Goal: Task Accomplishment & Management: Manage account settings

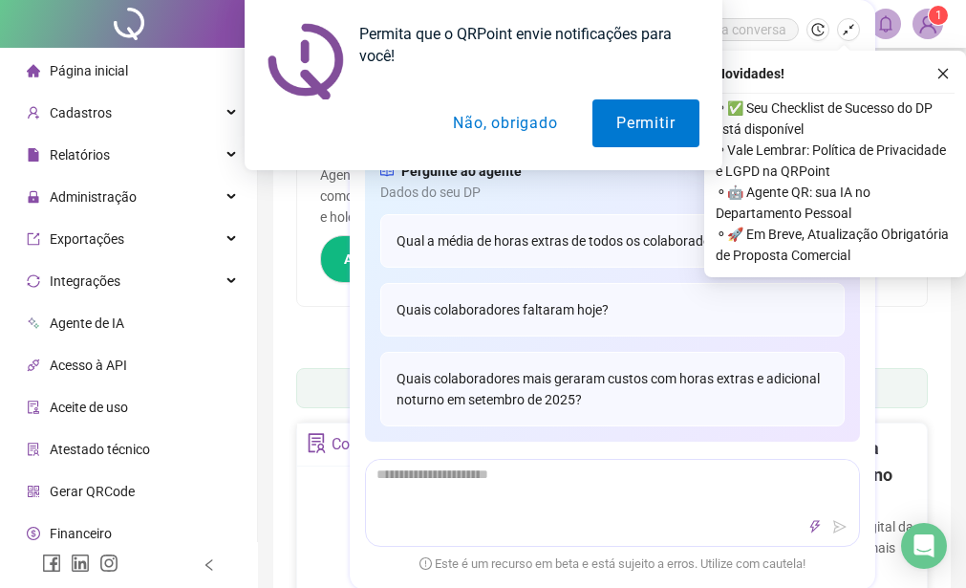
click at [940, 81] on div "Permita que o QRPoint envie notificações para você! Permitir Não, obrigado" at bounding box center [483, 85] width 966 height 170
click at [549, 127] on button "Não, obrigado" at bounding box center [505, 123] width 152 height 48
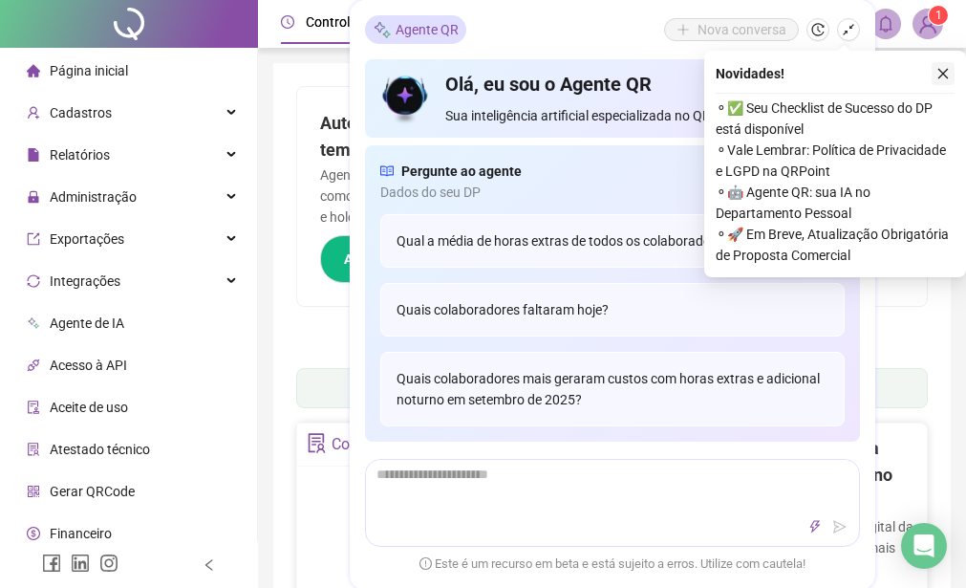
click at [937, 71] on icon "close" at bounding box center [942, 73] width 13 height 13
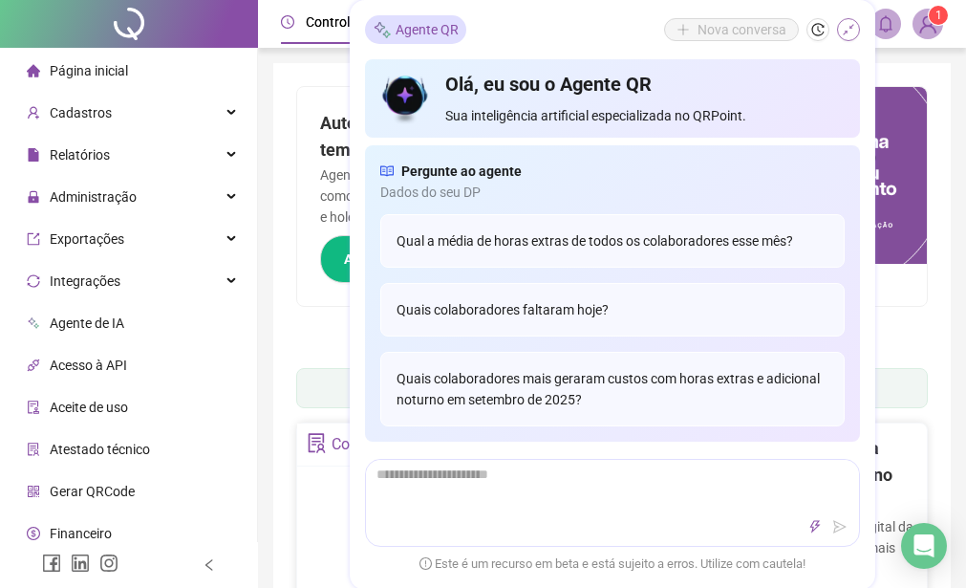
click at [844, 20] on button "button" at bounding box center [848, 29] width 23 height 23
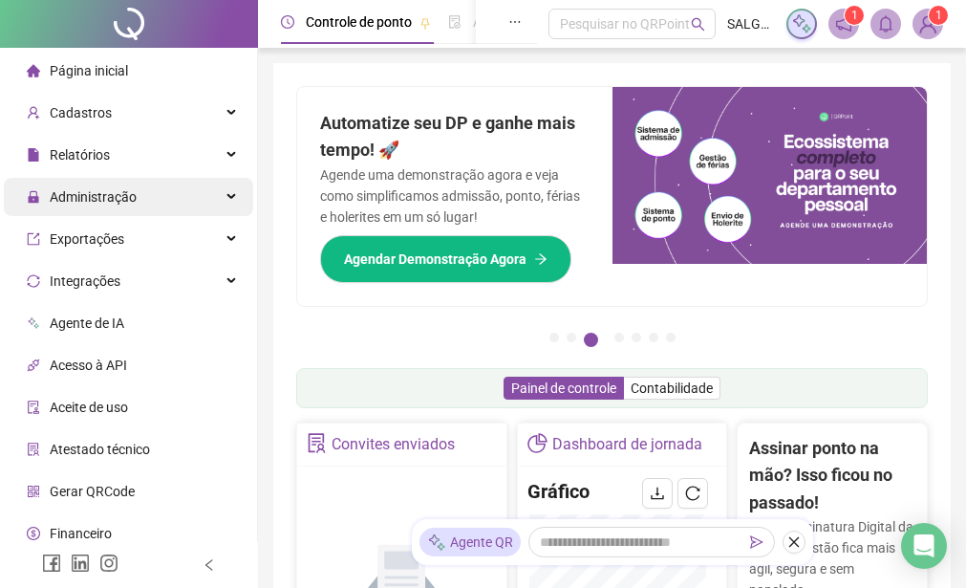
click at [115, 195] on span "Administração" at bounding box center [93, 196] width 87 height 15
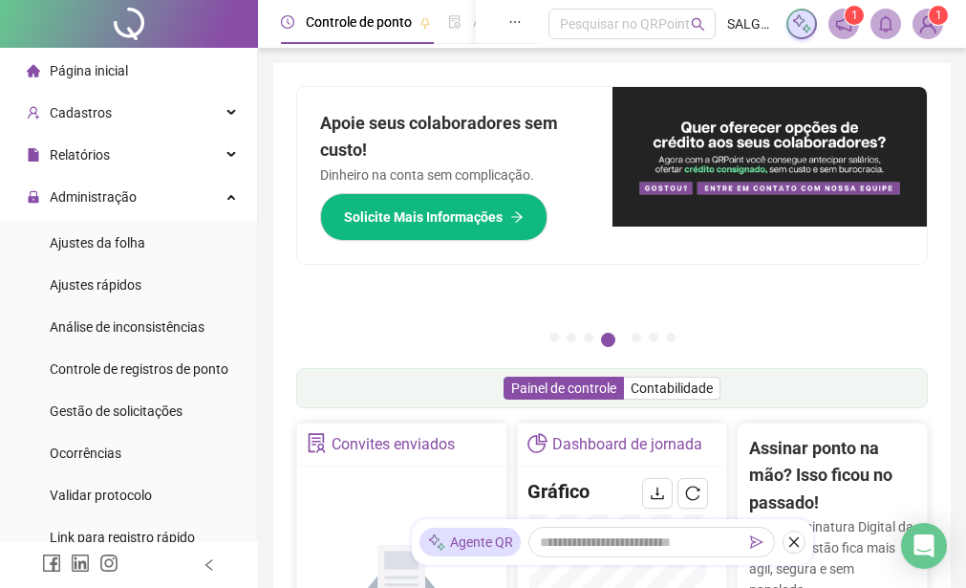
click at [217, 388] on ul "Ajustes da folha Ajustes rápidos Análise de inconsistências Controle de registr…" at bounding box center [128, 390] width 257 height 340
click at [212, 400] on li "Gestão de solicitações" at bounding box center [128, 411] width 249 height 38
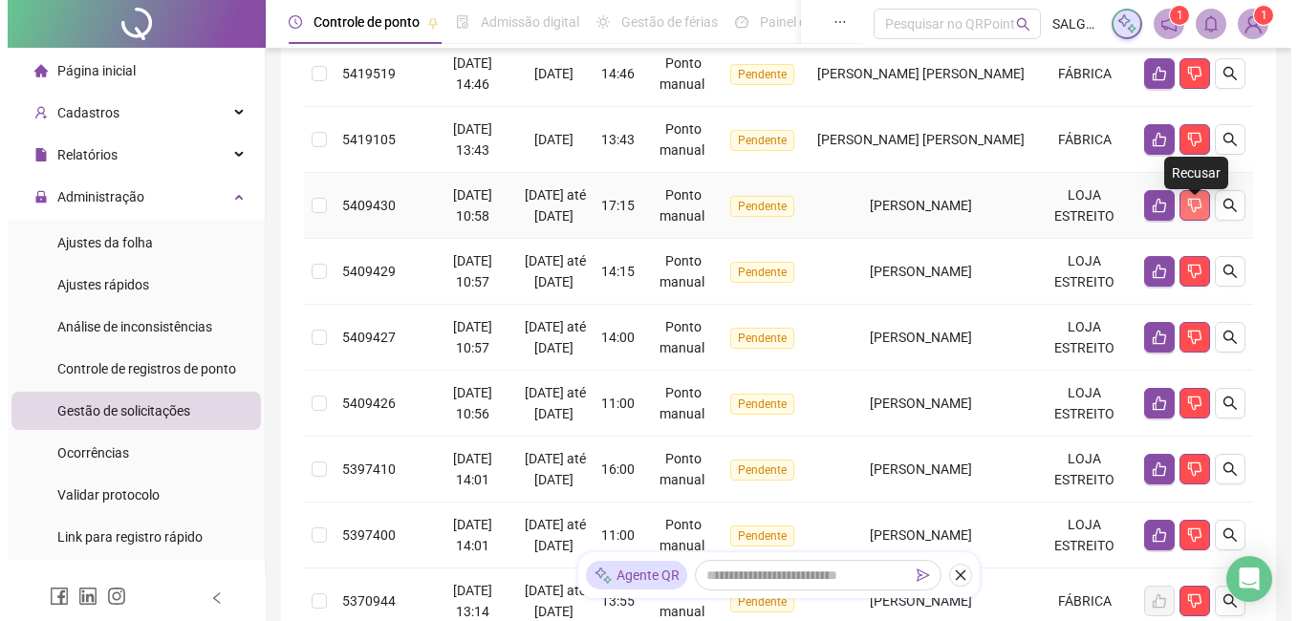
scroll to position [191, 0]
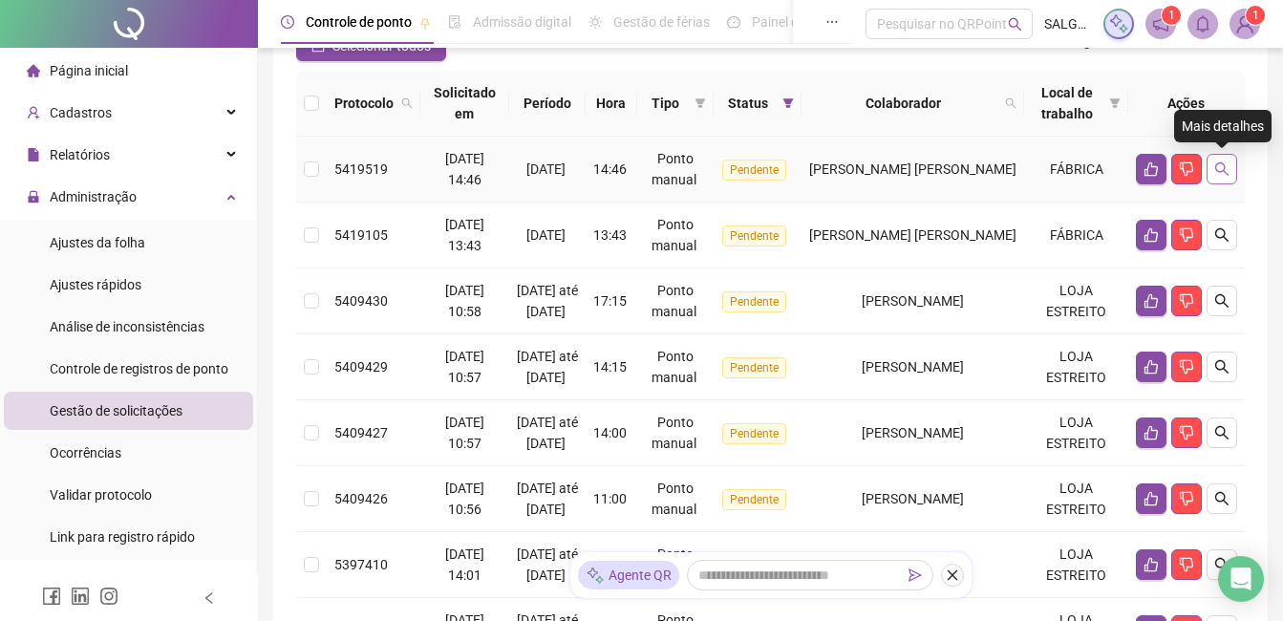
click at [979, 154] on button "button" at bounding box center [1222, 169] width 31 height 31
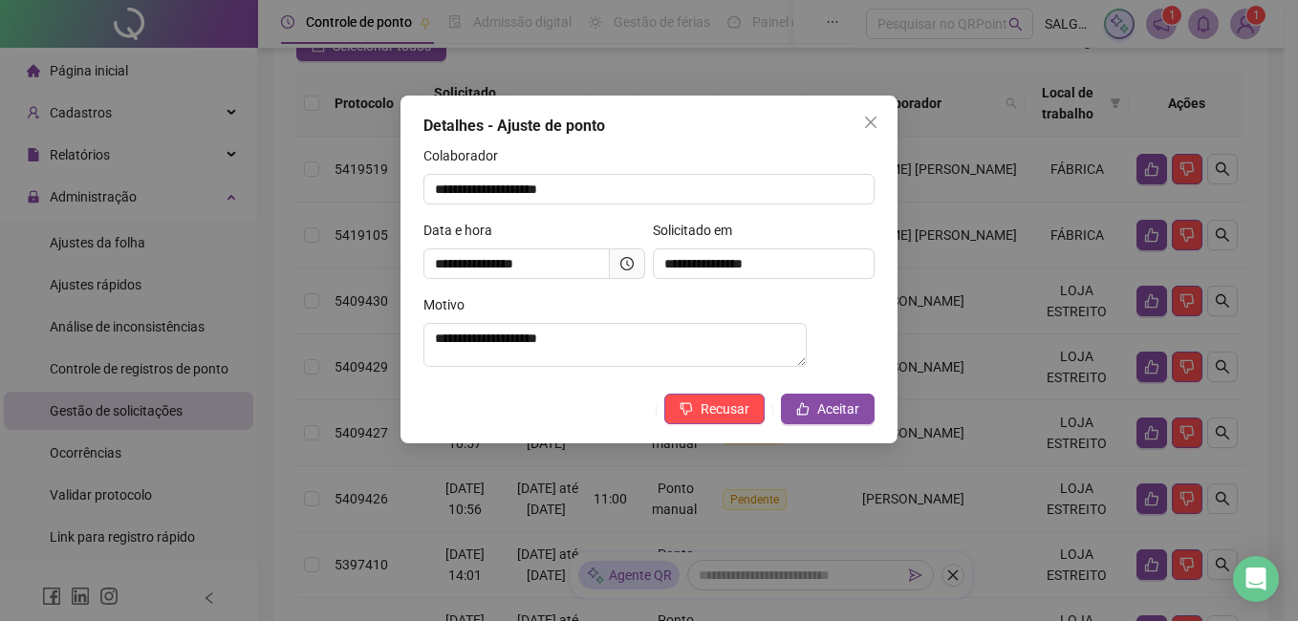
click at [620, 261] on icon "clock-circle" at bounding box center [626, 263] width 13 height 13
click at [824, 414] on span "Aceitar" at bounding box center [838, 408] width 42 height 21
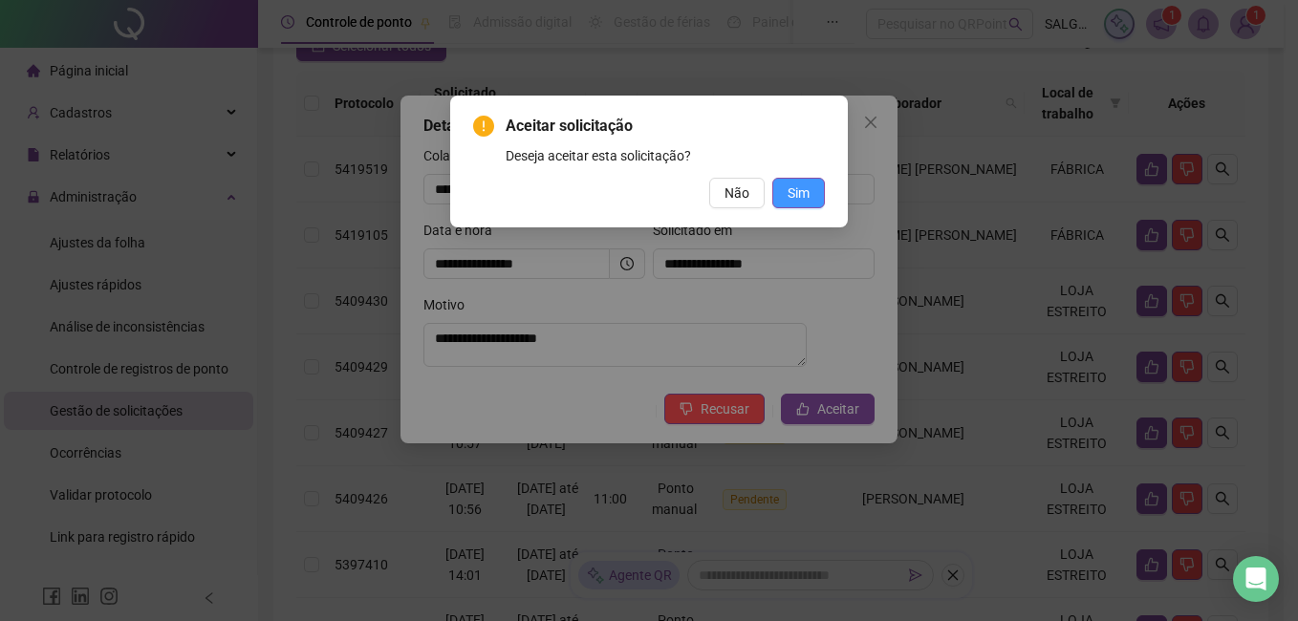
click at [813, 178] on button "Sim" at bounding box center [798, 193] width 53 height 31
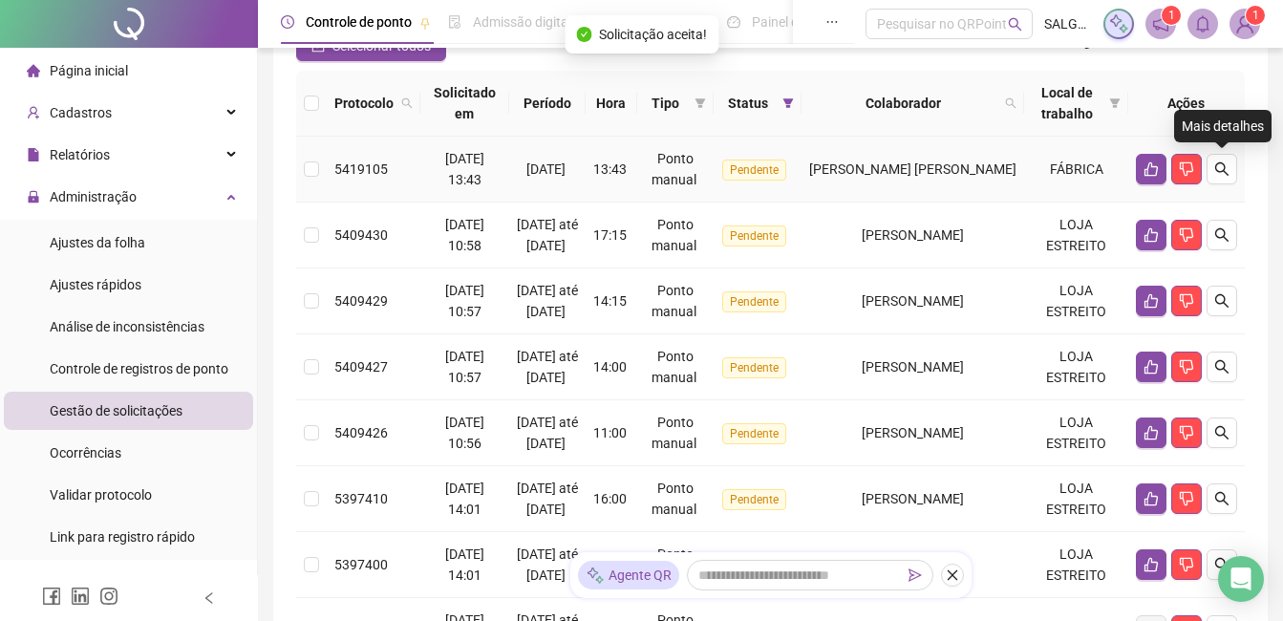
click at [979, 154] on button "button" at bounding box center [1222, 169] width 31 height 31
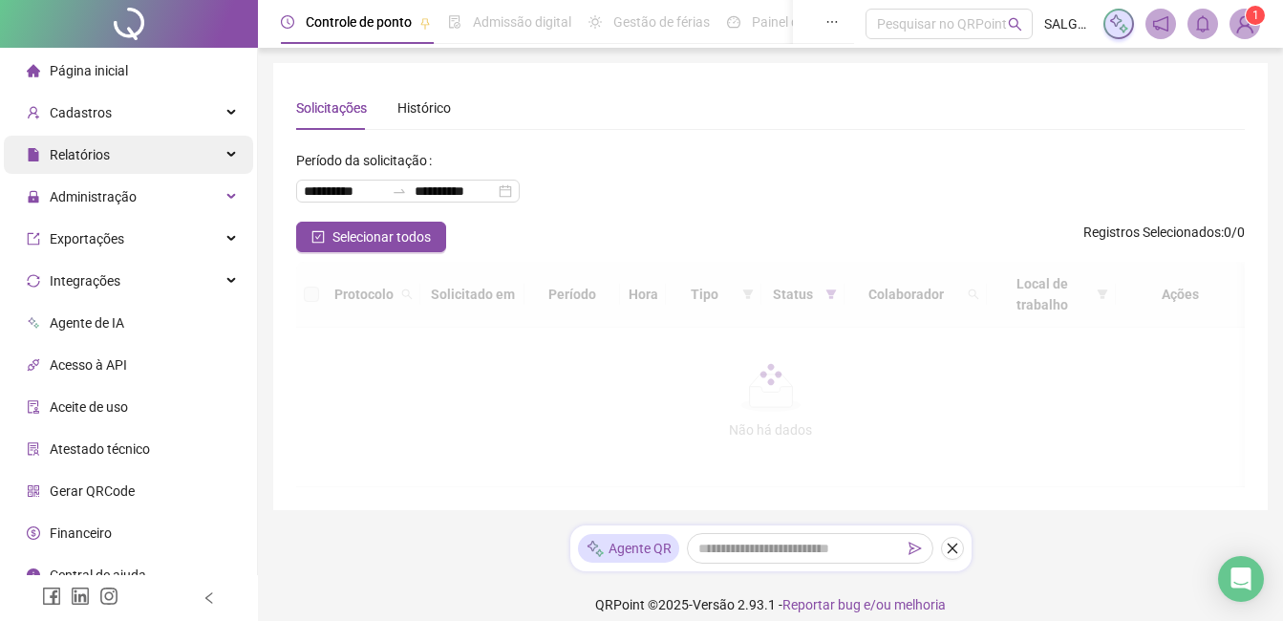
click at [120, 163] on div "Relatórios" at bounding box center [128, 155] width 249 height 38
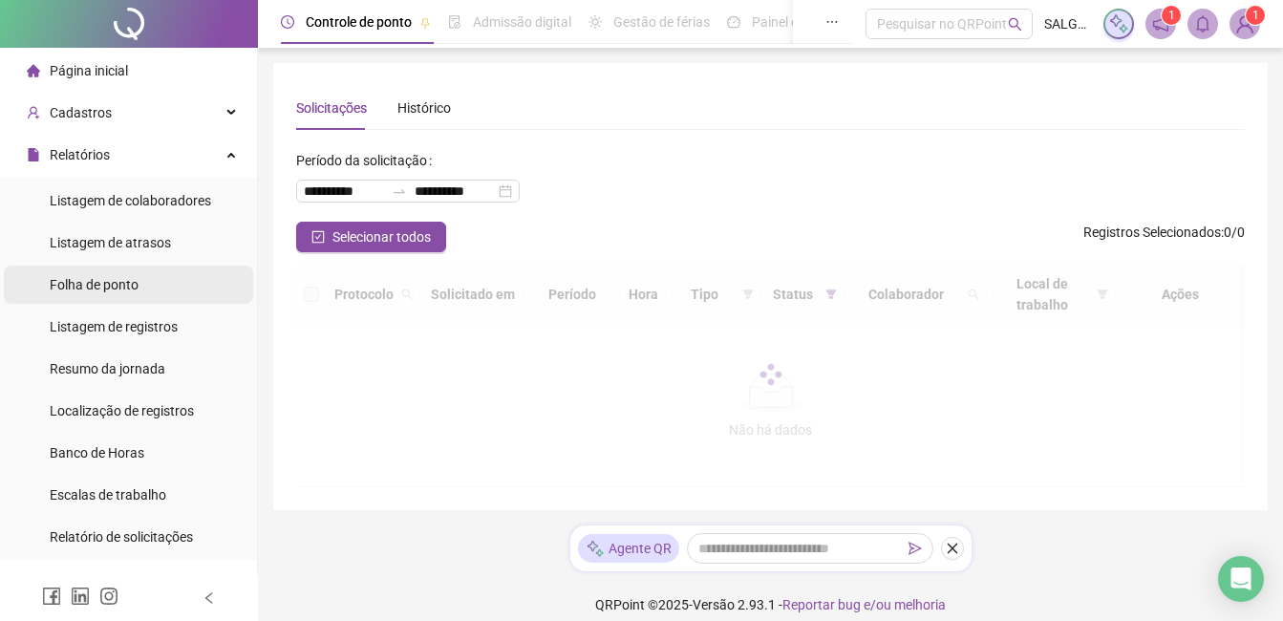
click at [143, 268] on li "Folha de ponto" at bounding box center [128, 285] width 249 height 38
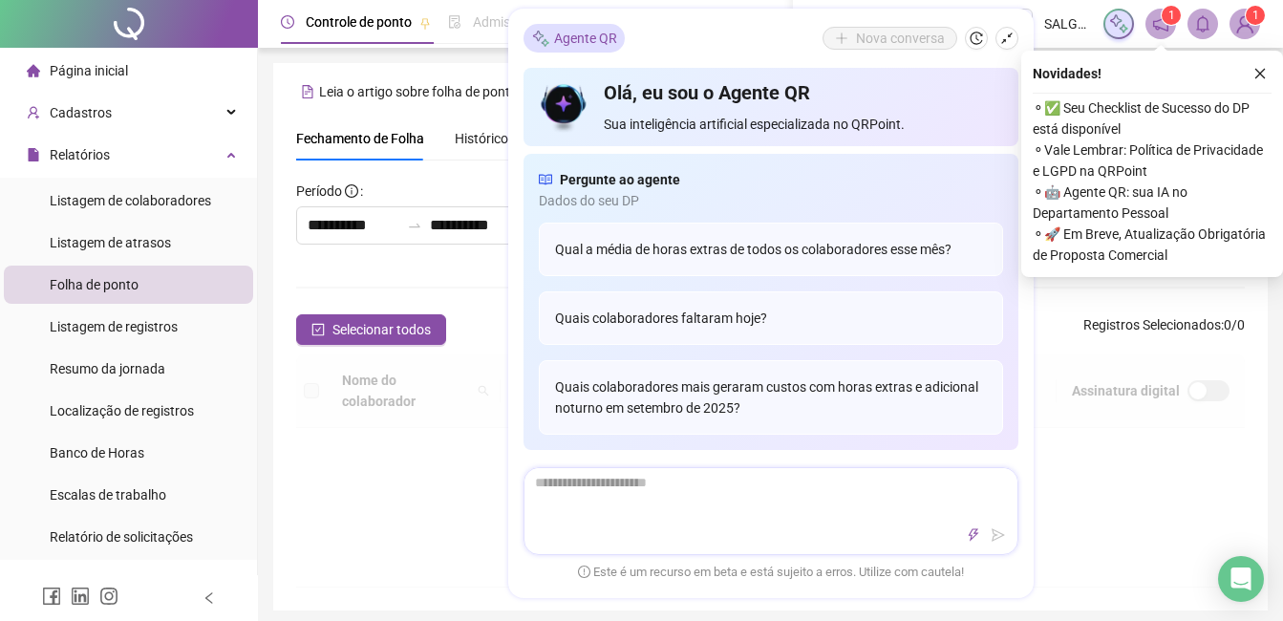
scroll to position [81, 0]
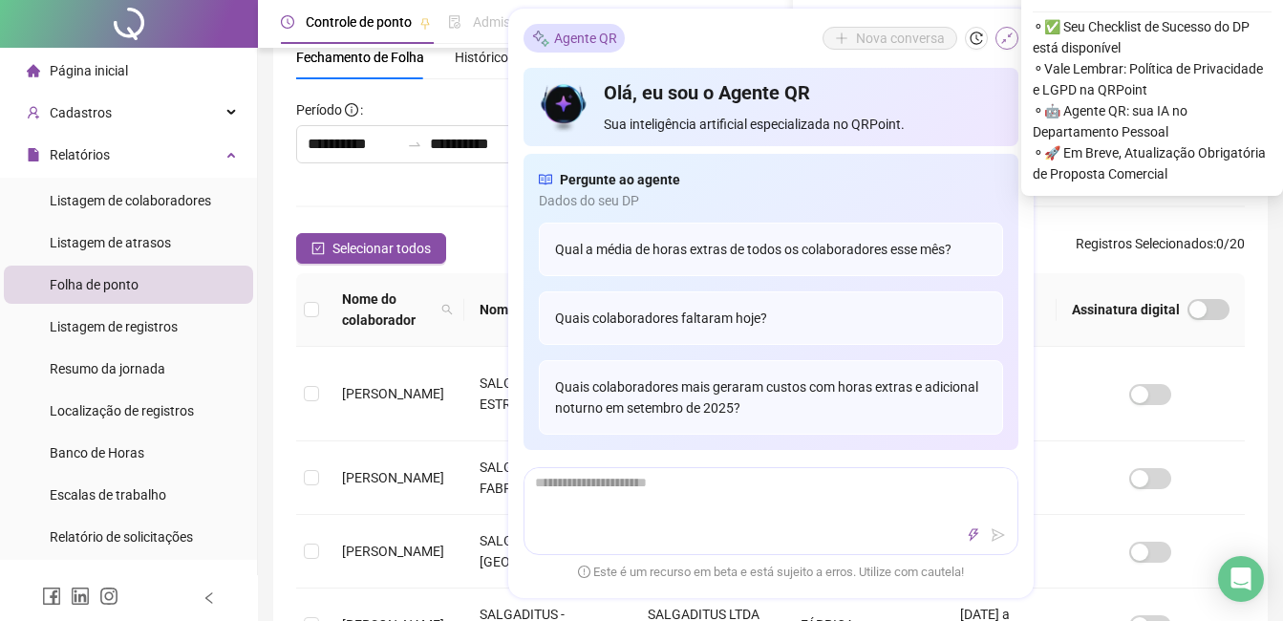
click at [1003, 44] on icon "shrink" at bounding box center [1006, 38] width 13 height 13
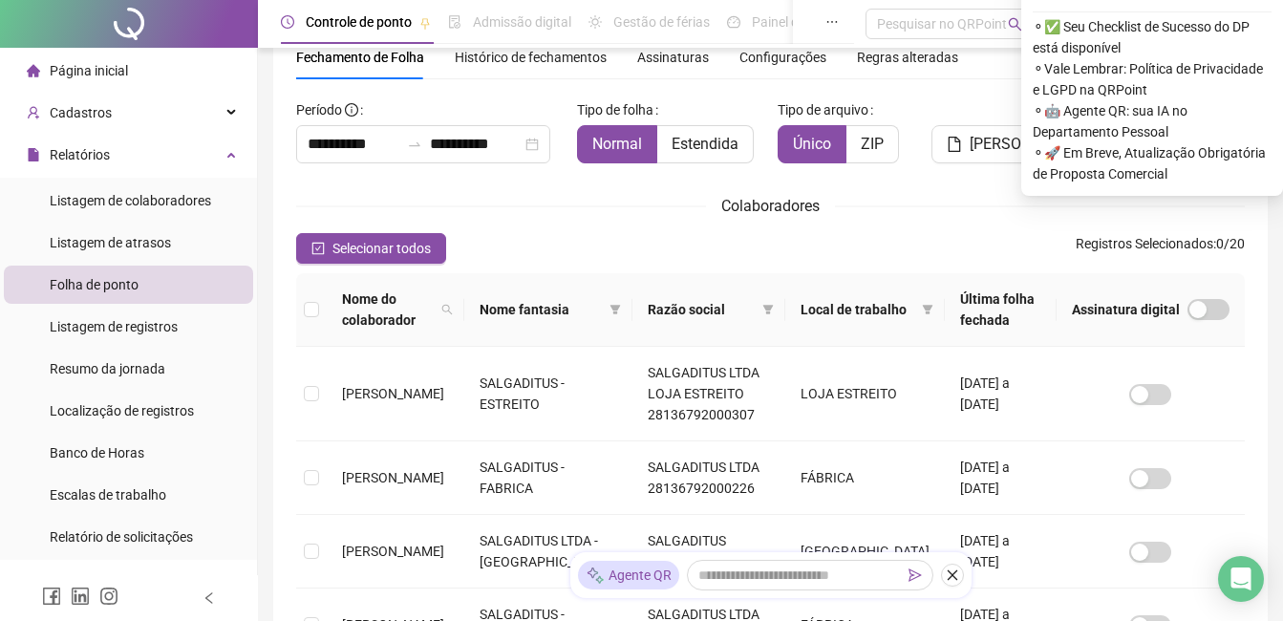
click at [892, 317] on div "Local de trabalho" at bounding box center [865, 309] width 129 height 21
click at [918, 311] on span at bounding box center [927, 309] width 19 height 29
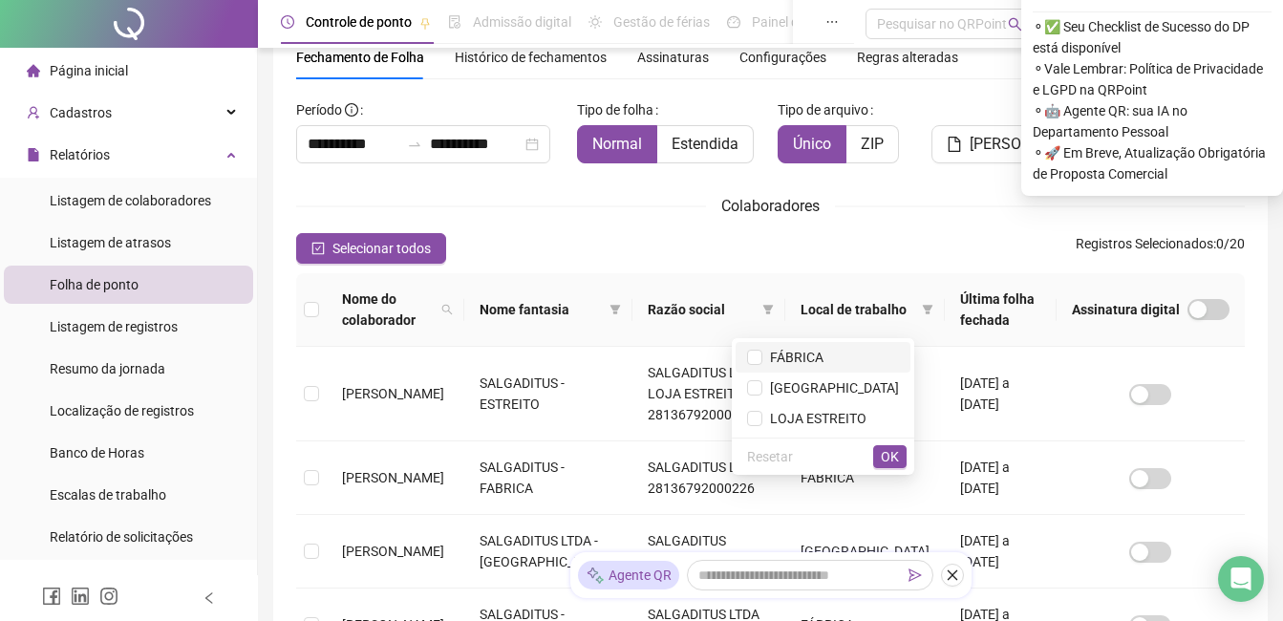
click at [886, 346] on li "FÁBRICA" at bounding box center [823, 357] width 175 height 31
click at [897, 457] on span "OK" at bounding box center [890, 456] width 18 height 21
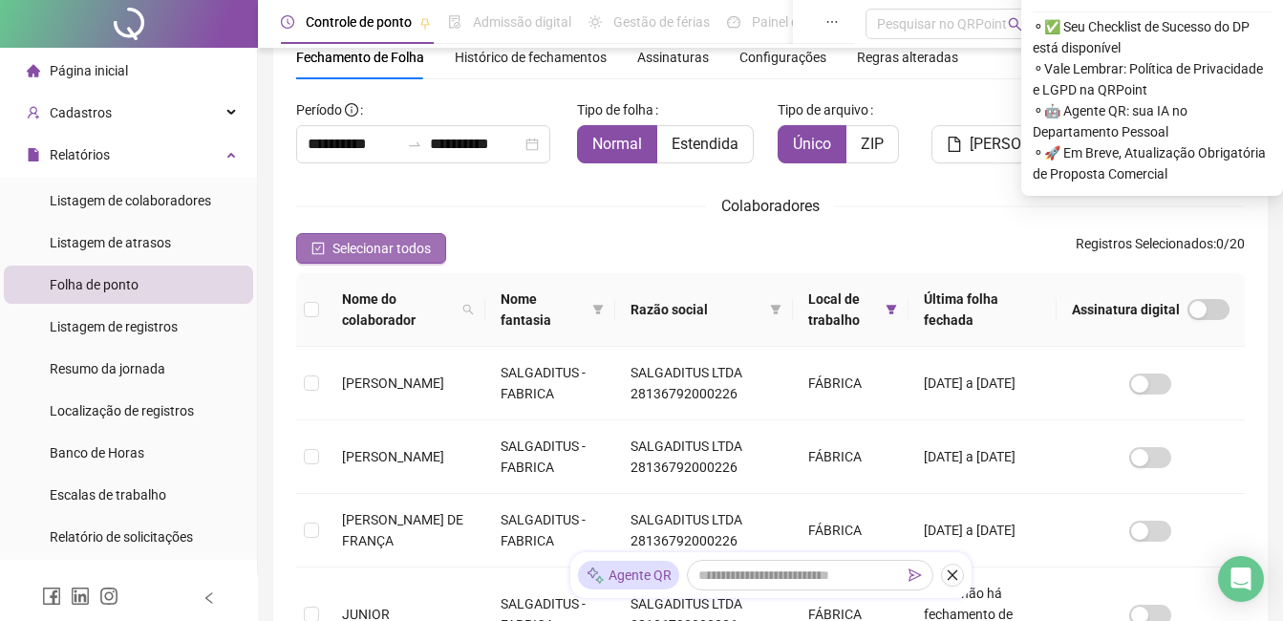
click at [398, 249] on span "Selecionar todos" at bounding box center [382, 248] width 98 height 21
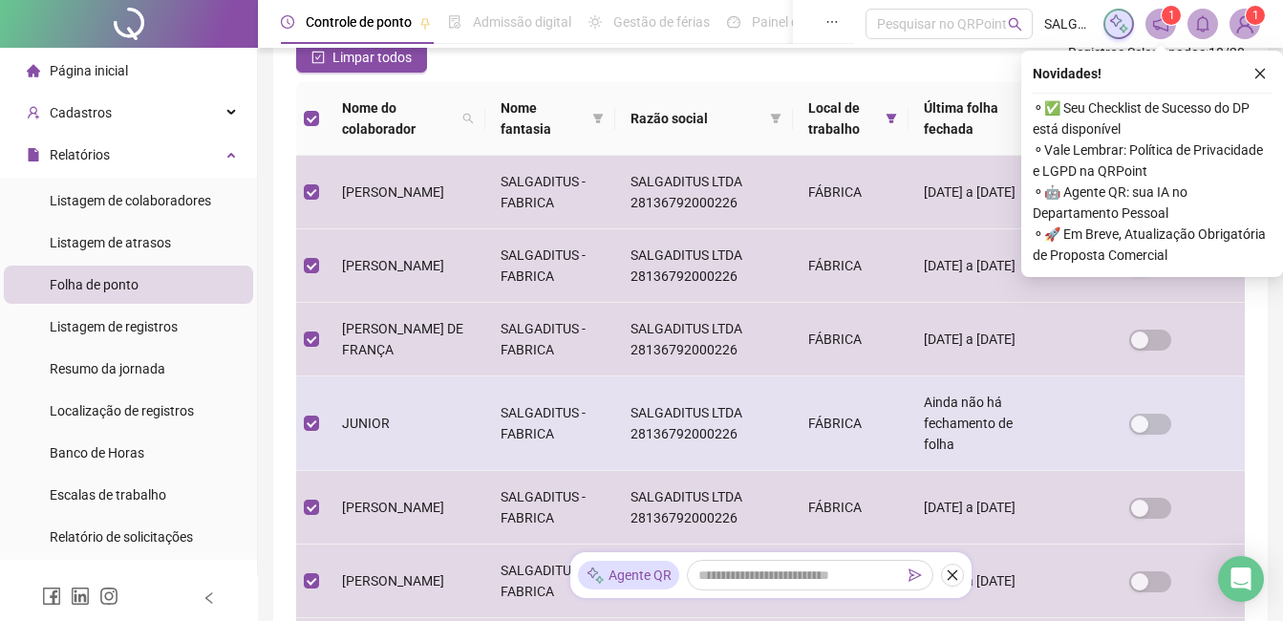
click at [469, 436] on td "JUNIOR" at bounding box center [406, 423] width 159 height 95
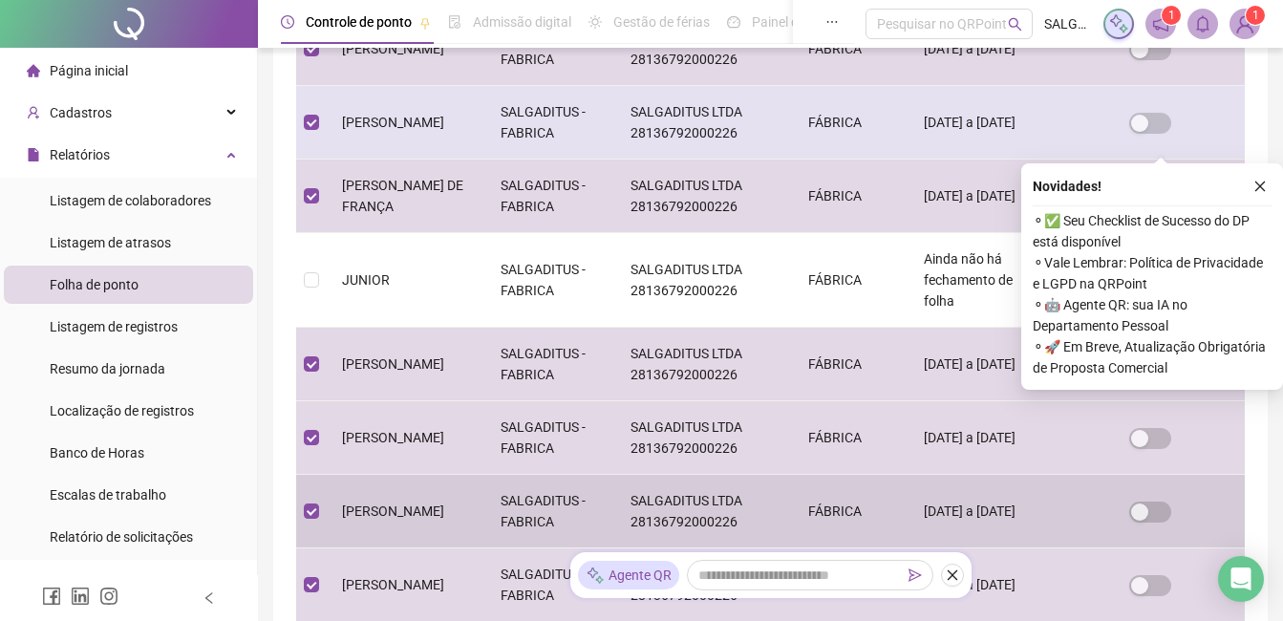
scroll to position [559, 0]
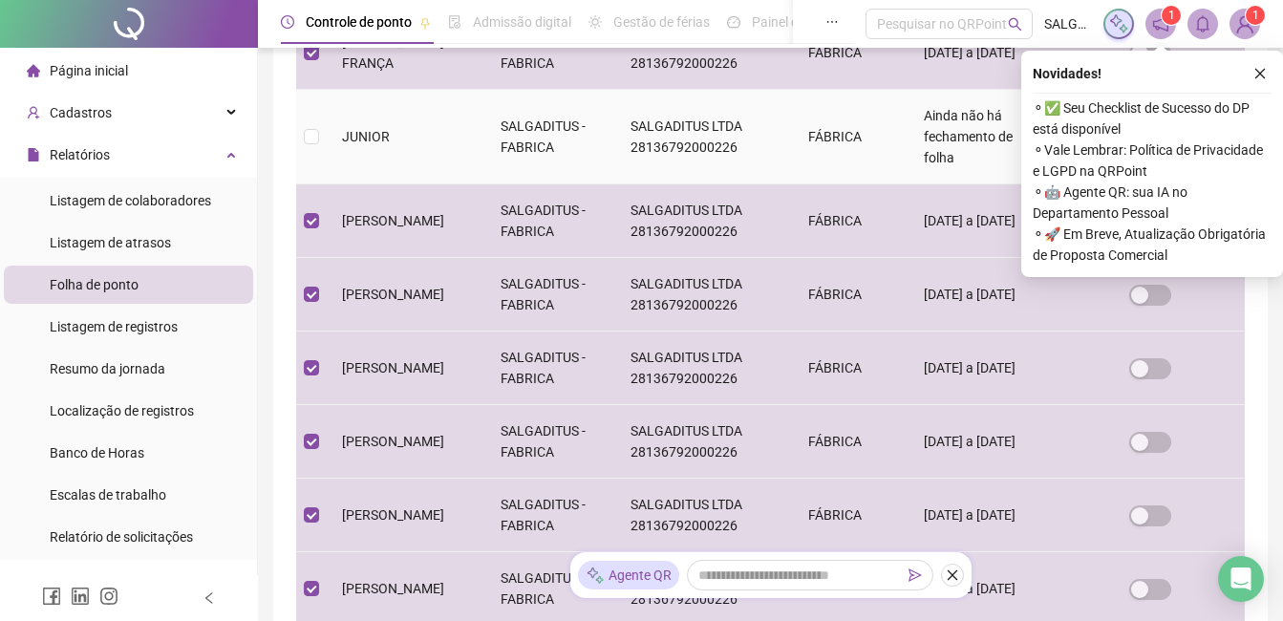
click at [479, 183] on td "JUNIOR" at bounding box center [406, 137] width 159 height 95
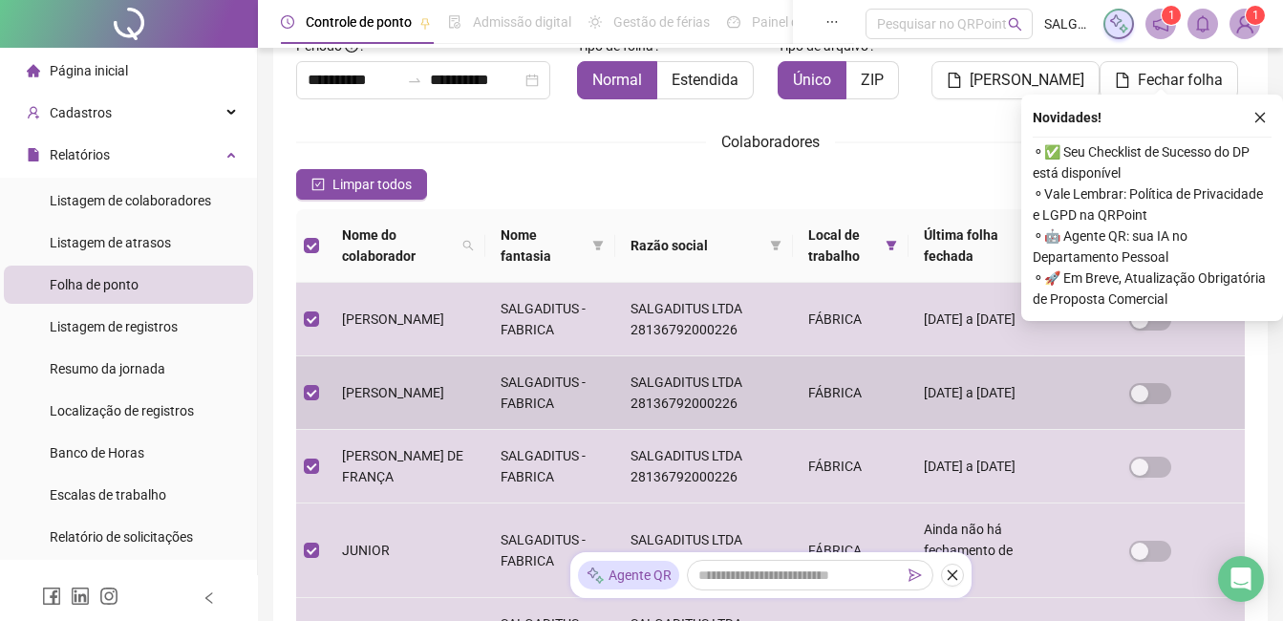
scroll to position [0, 0]
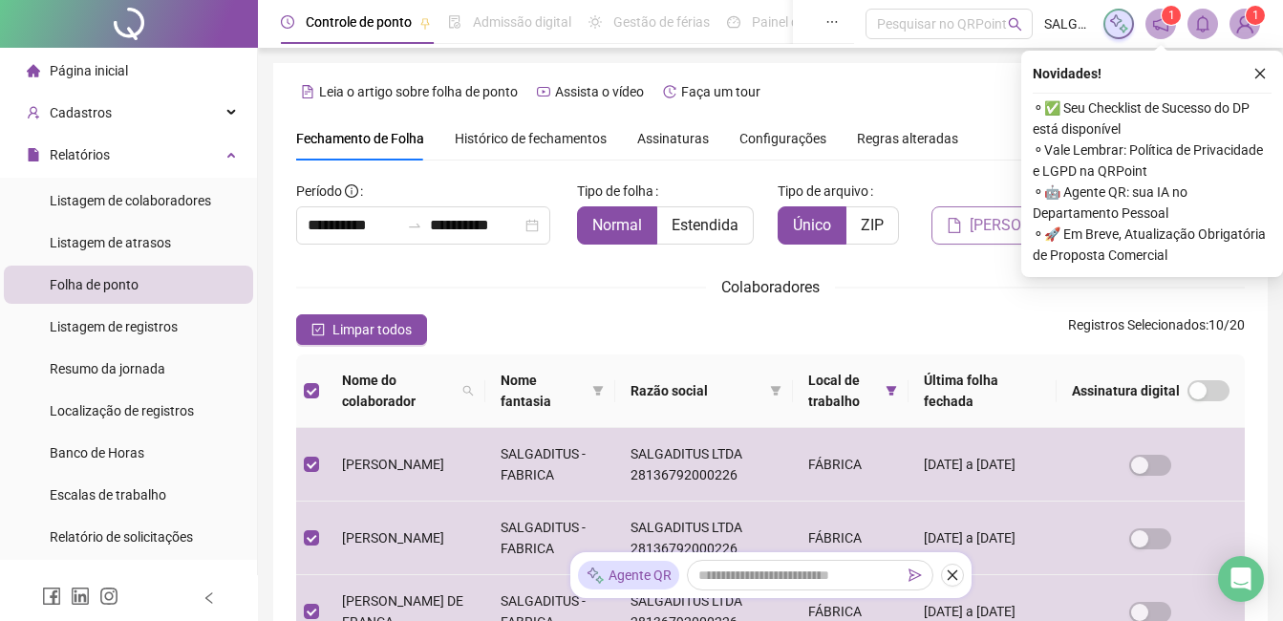
click at [994, 226] on span "Gerar espelho" at bounding box center [1027, 225] width 115 height 23
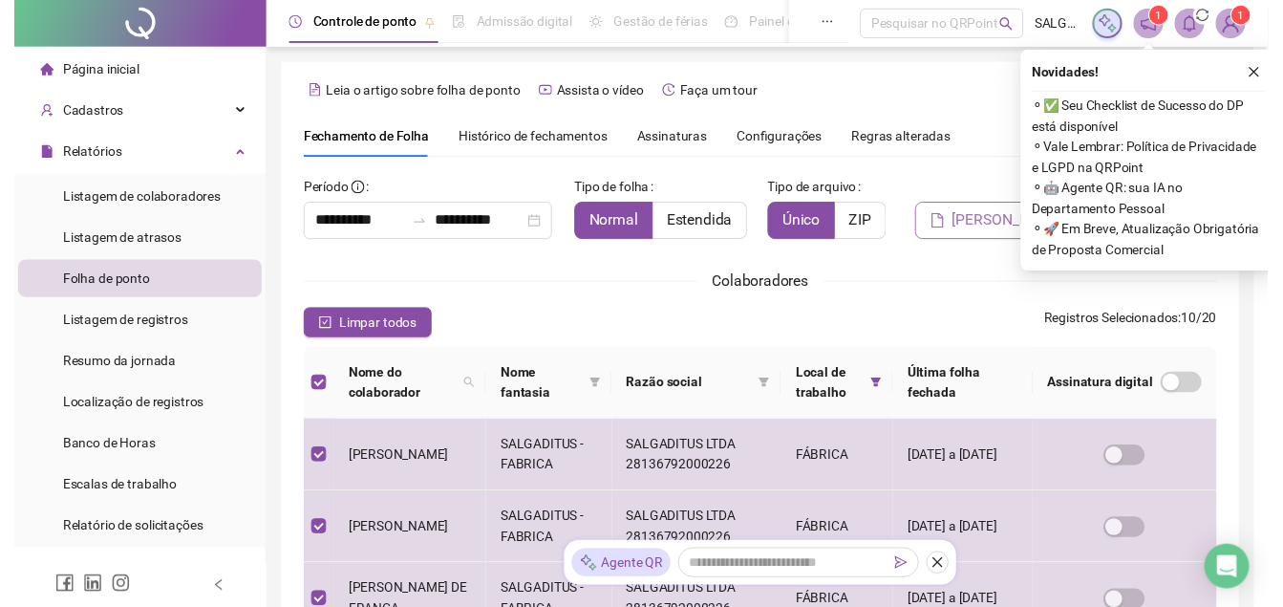
scroll to position [81, 0]
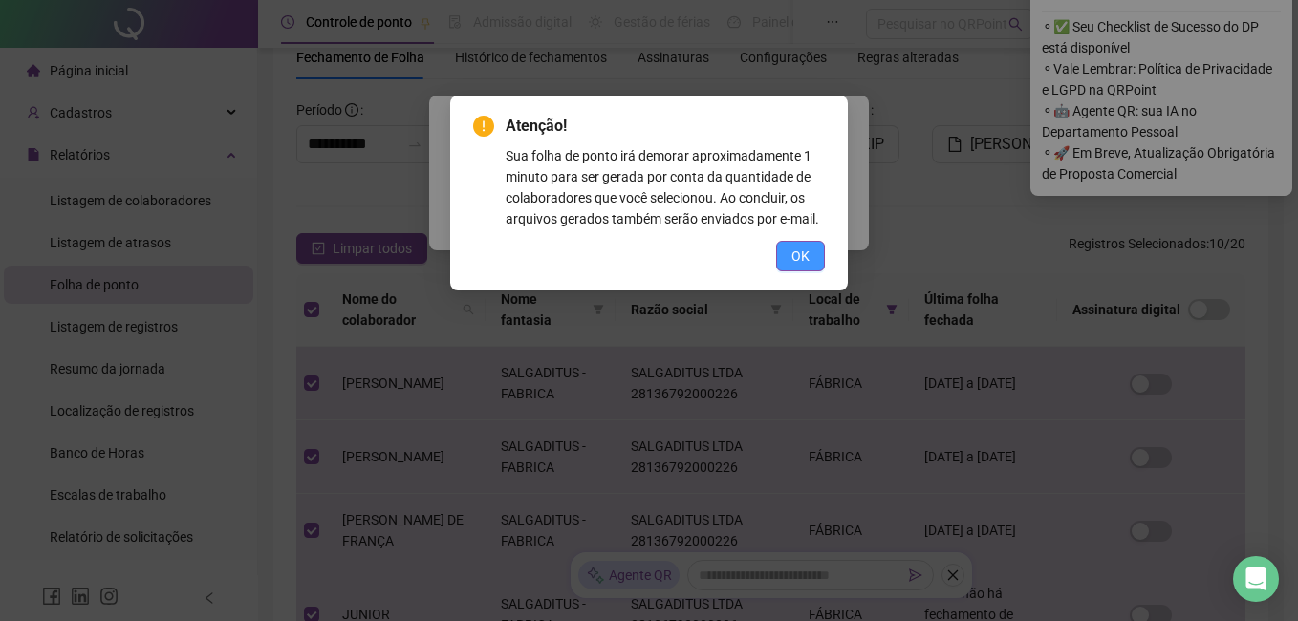
click at [805, 253] on span "OK" at bounding box center [800, 256] width 18 height 21
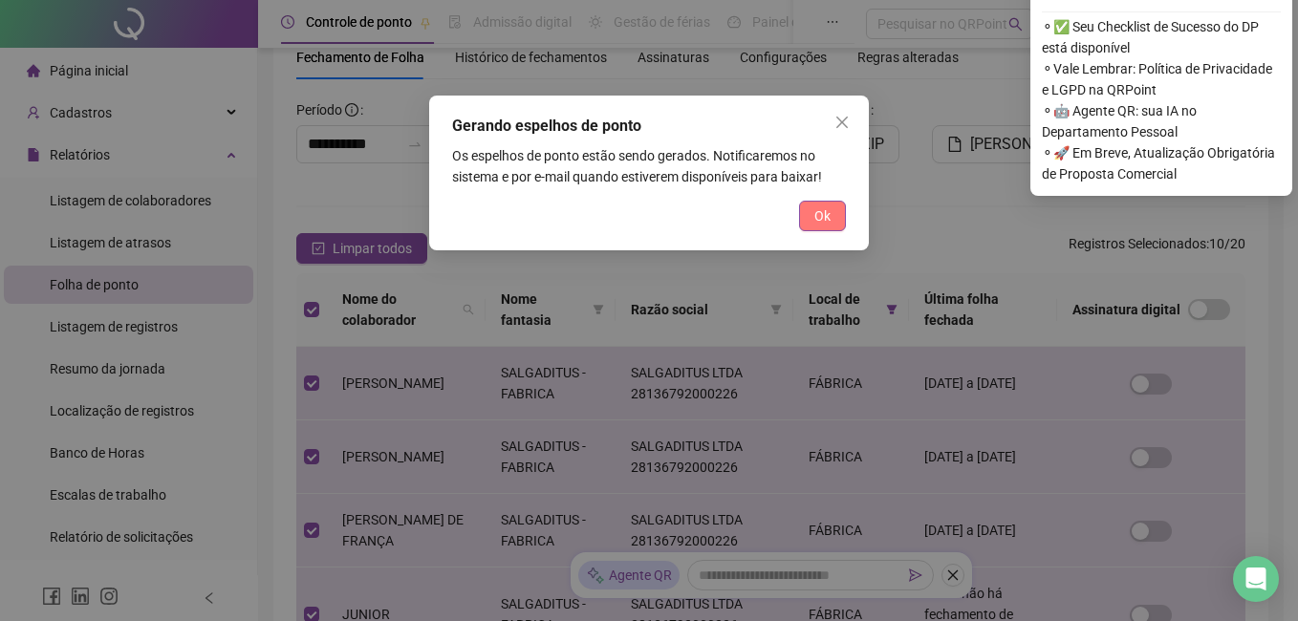
click at [835, 209] on button "Ok" at bounding box center [822, 216] width 47 height 31
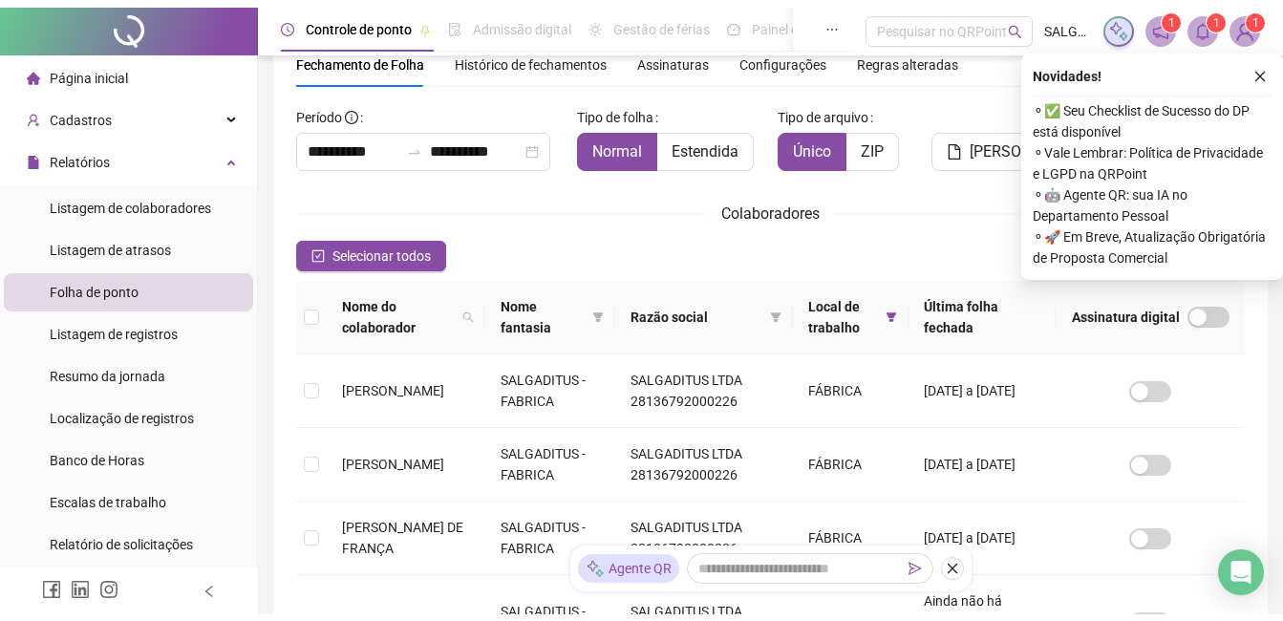
scroll to position [0, 0]
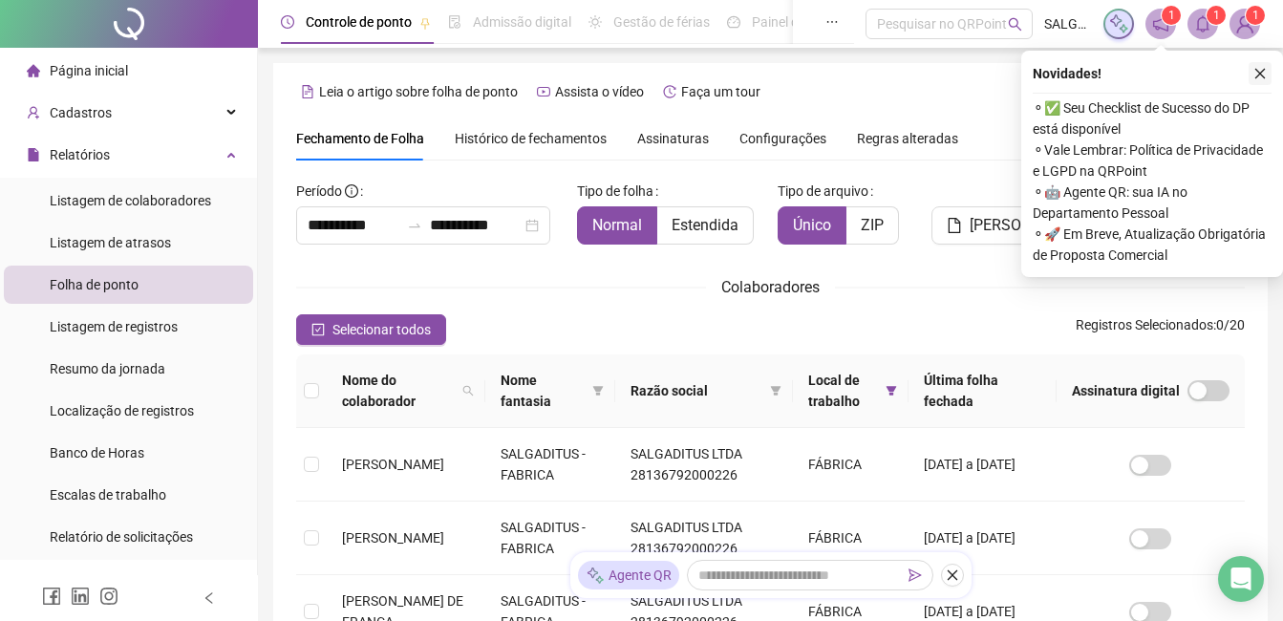
click at [1262, 74] on icon "close" at bounding box center [1260, 73] width 13 height 13
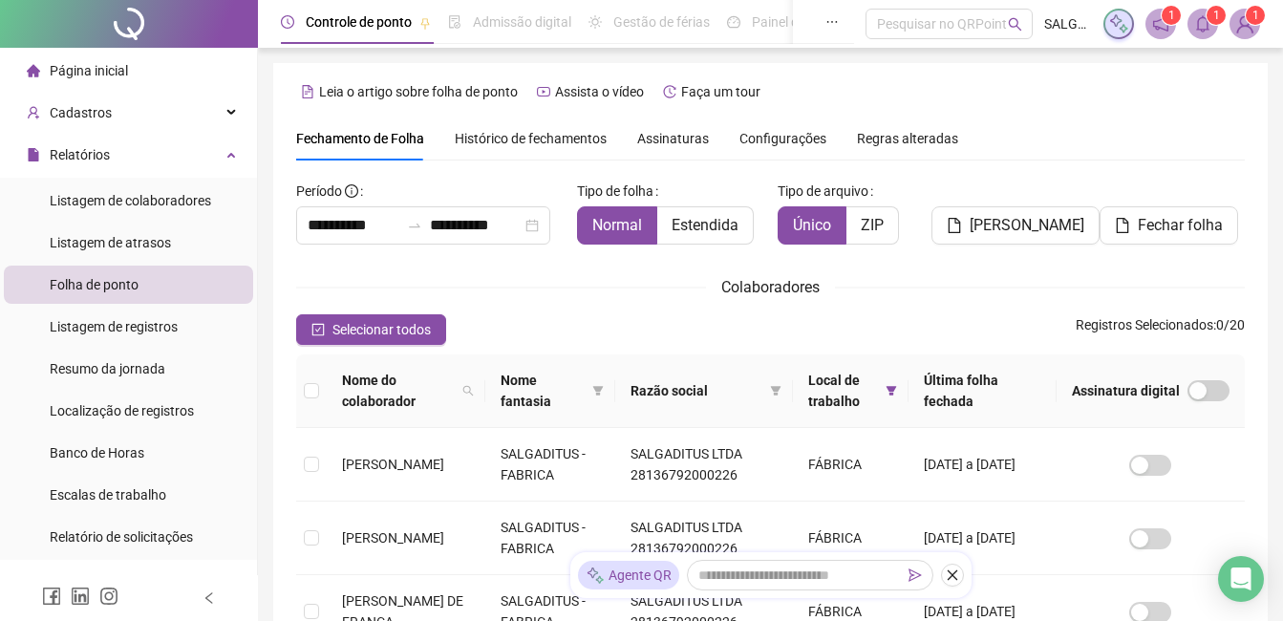
click at [1210, 20] on sup "1" at bounding box center [1216, 15] width 19 height 19
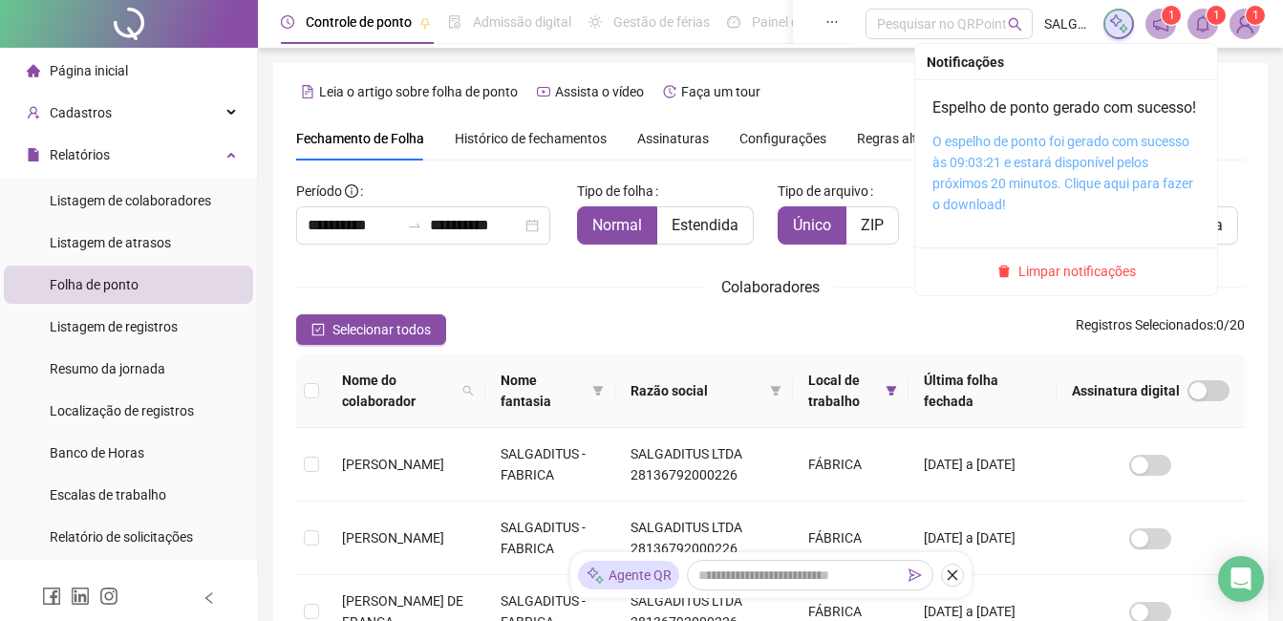
click at [1000, 212] on link "O espelho de ponto foi gerado com sucesso às 09:03:21 e estará disponível pelos…" at bounding box center [1063, 173] width 261 height 78
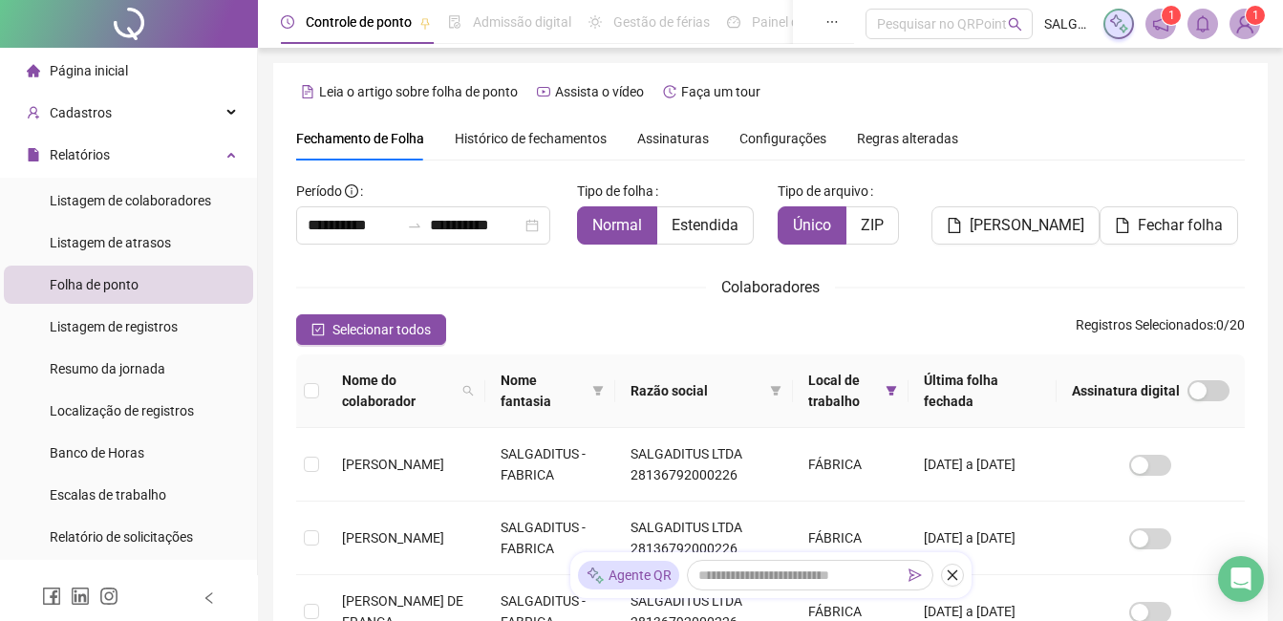
scroll to position [81, 0]
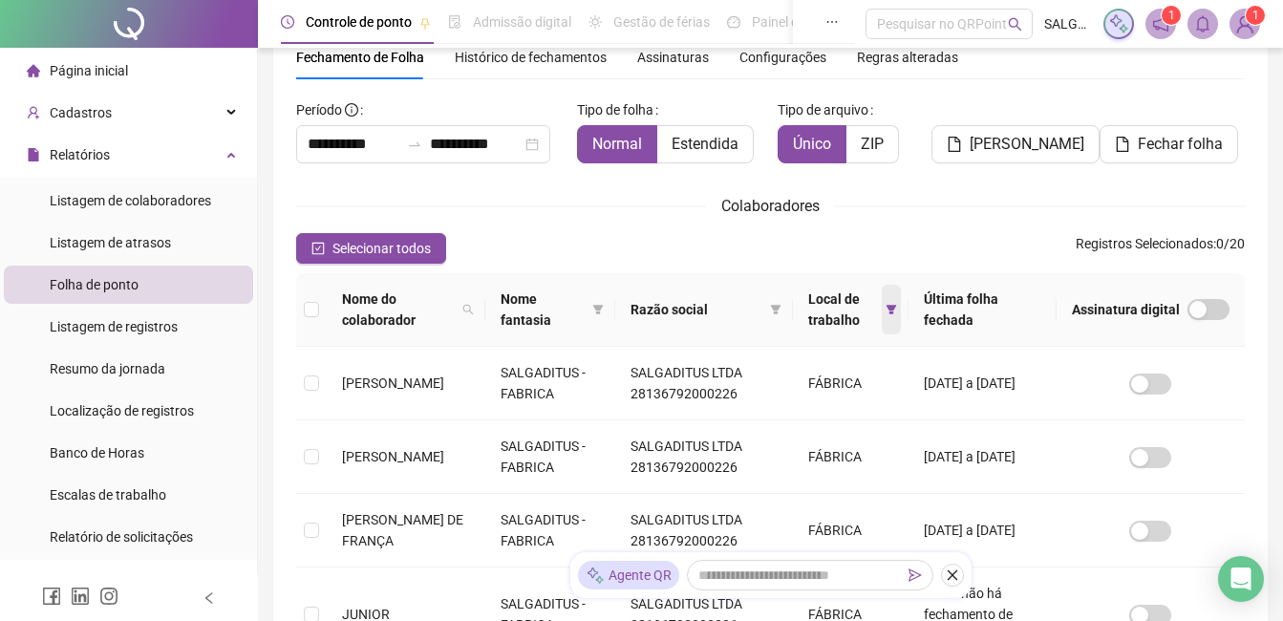
click at [887, 318] on span at bounding box center [891, 310] width 19 height 50
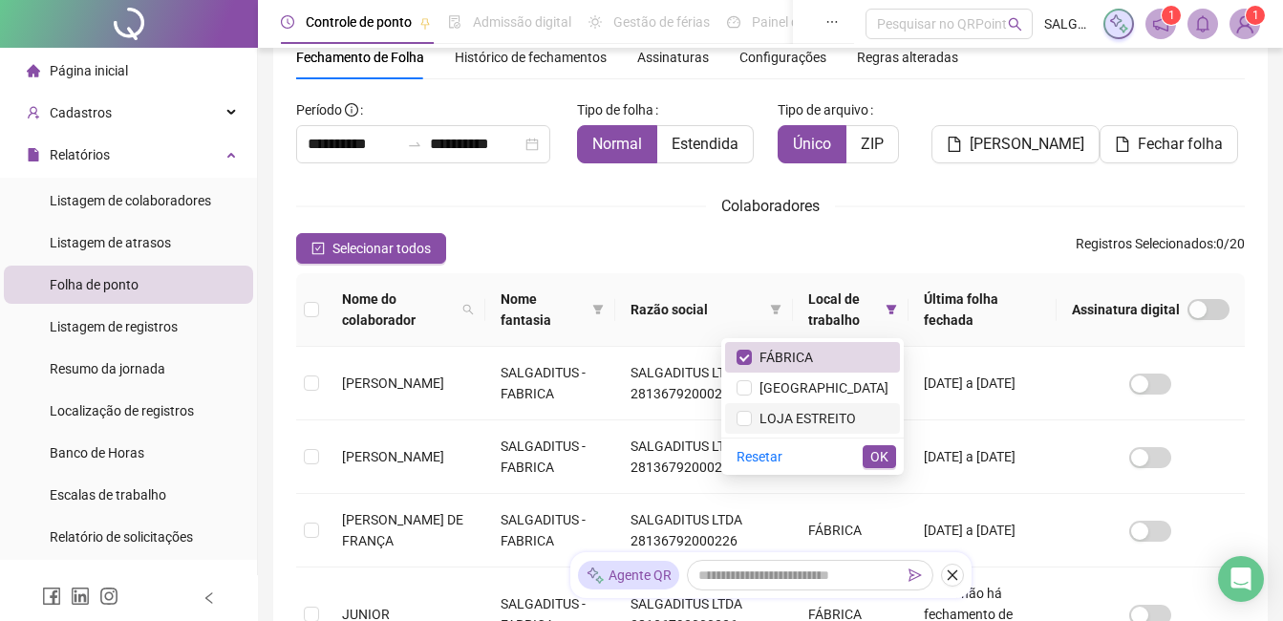
click at [828, 416] on span "LOJA ESTREITO" at bounding box center [804, 418] width 104 height 15
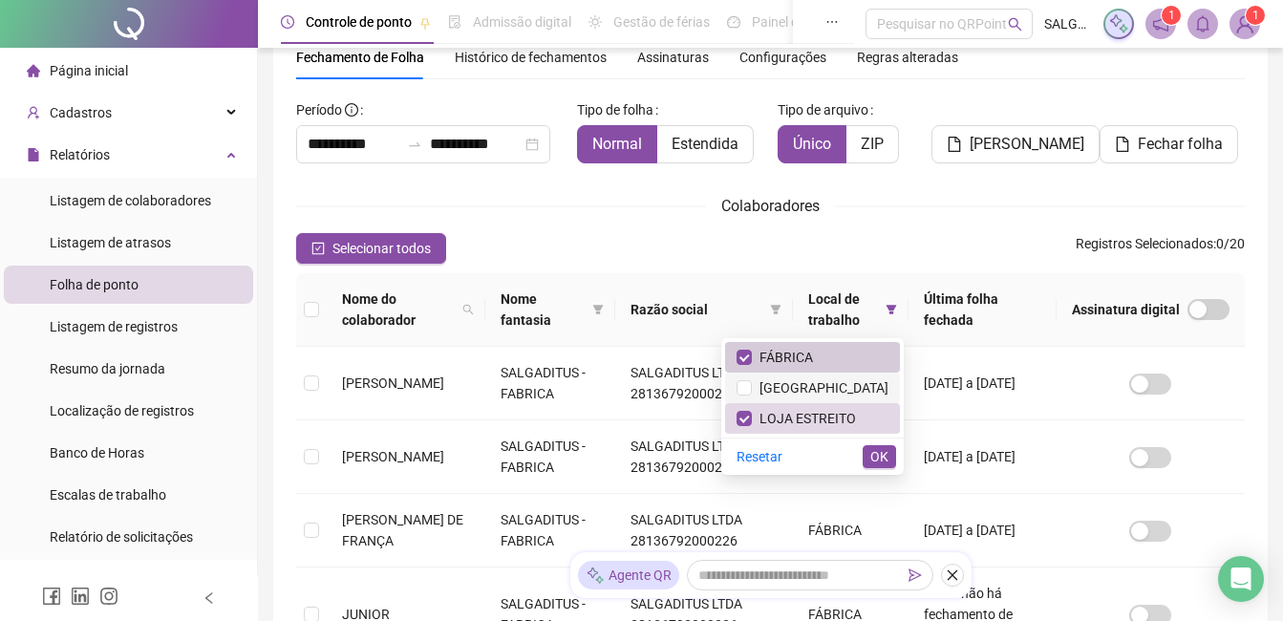
click at [840, 371] on li "FÁBRICA" at bounding box center [812, 357] width 175 height 31
click at [888, 459] on span "OK" at bounding box center [880, 456] width 18 height 21
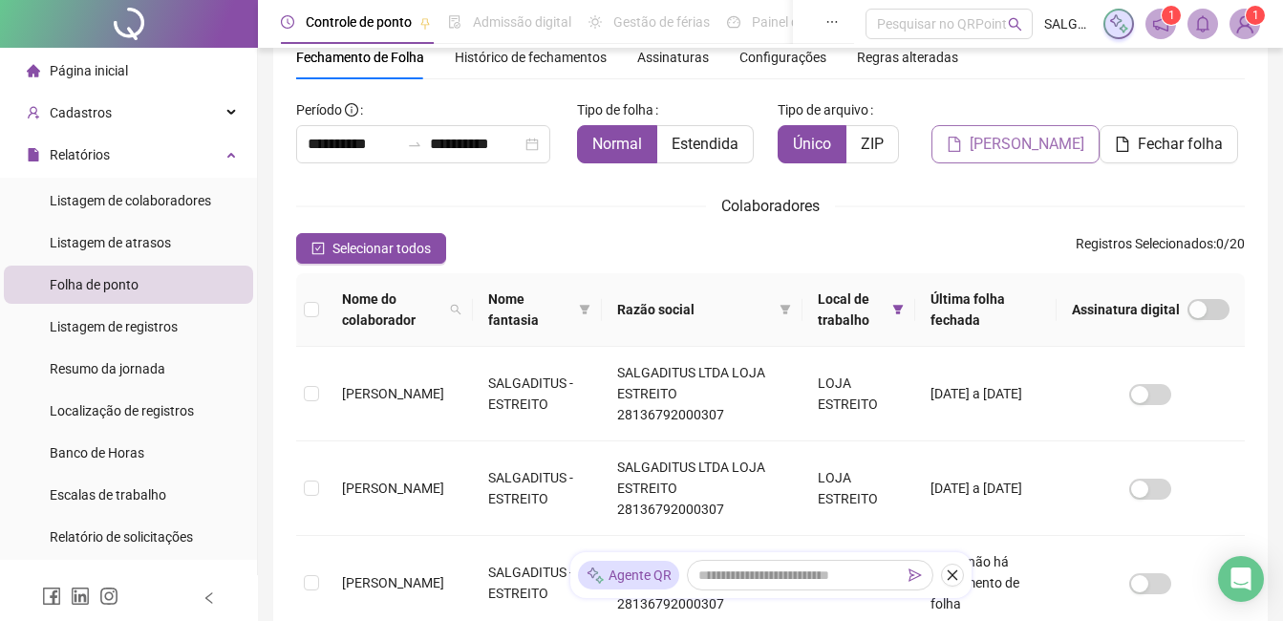
click at [1071, 139] on button "Gerar espelho" at bounding box center [1016, 144] width 168 height 38
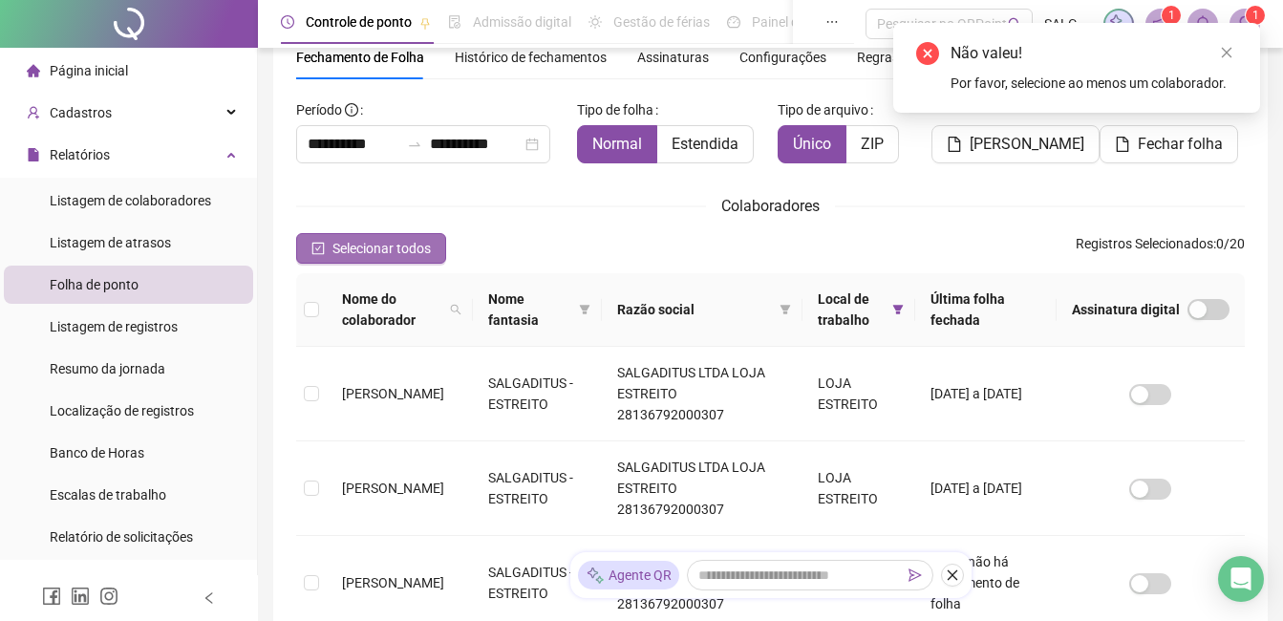
click at [330, 246] on button "Selecionar todos" at bounding box center [371, 248] width 150 height 31
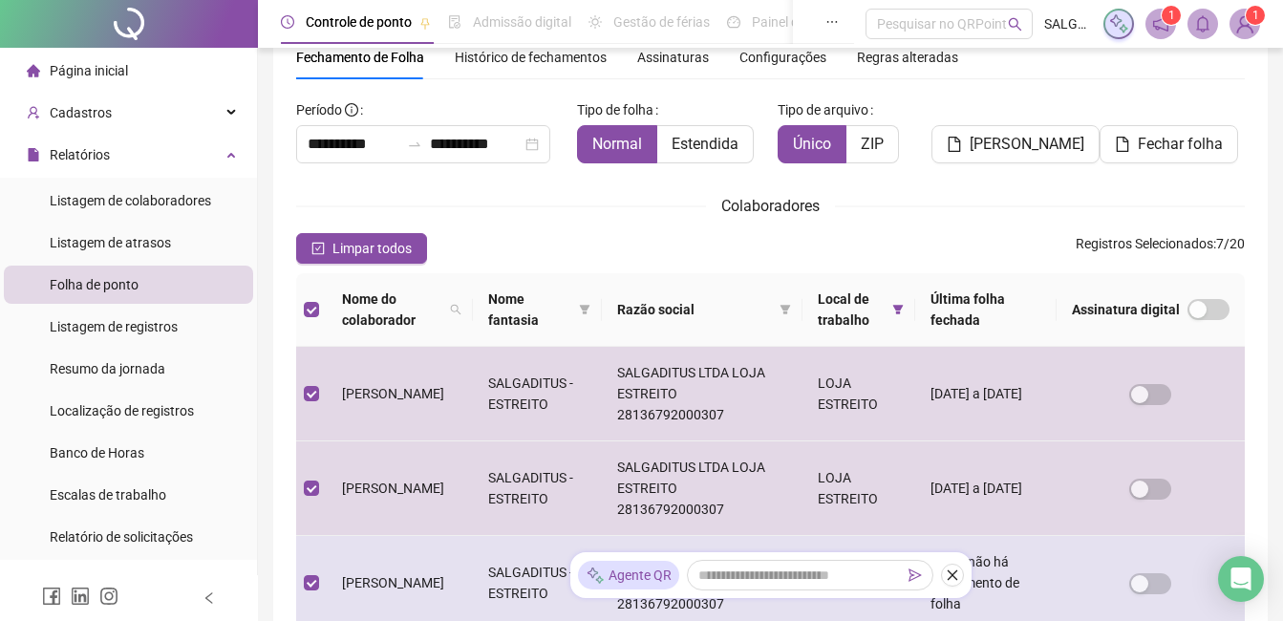
click at [399, 563] on td "[PERSON_NAME]" at bounding box center [400, 583] width 146 height 95
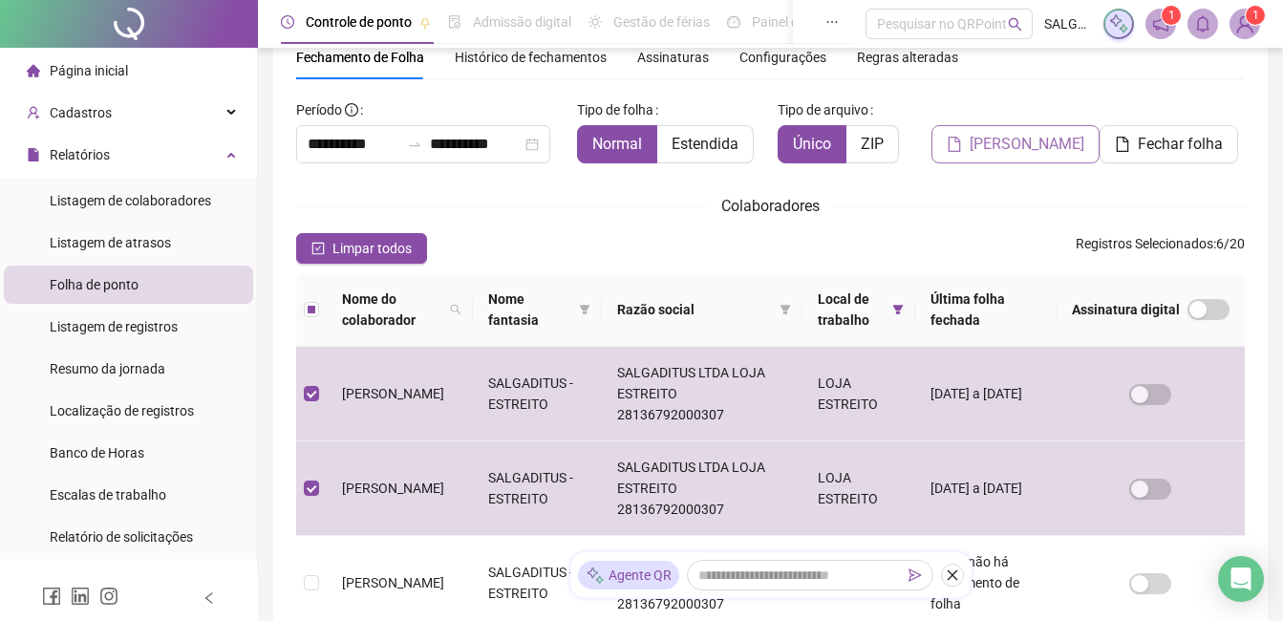
click at [1016, 141] on span "Gerar espelho" at bounding box center [1027, 144] width 115 height 23
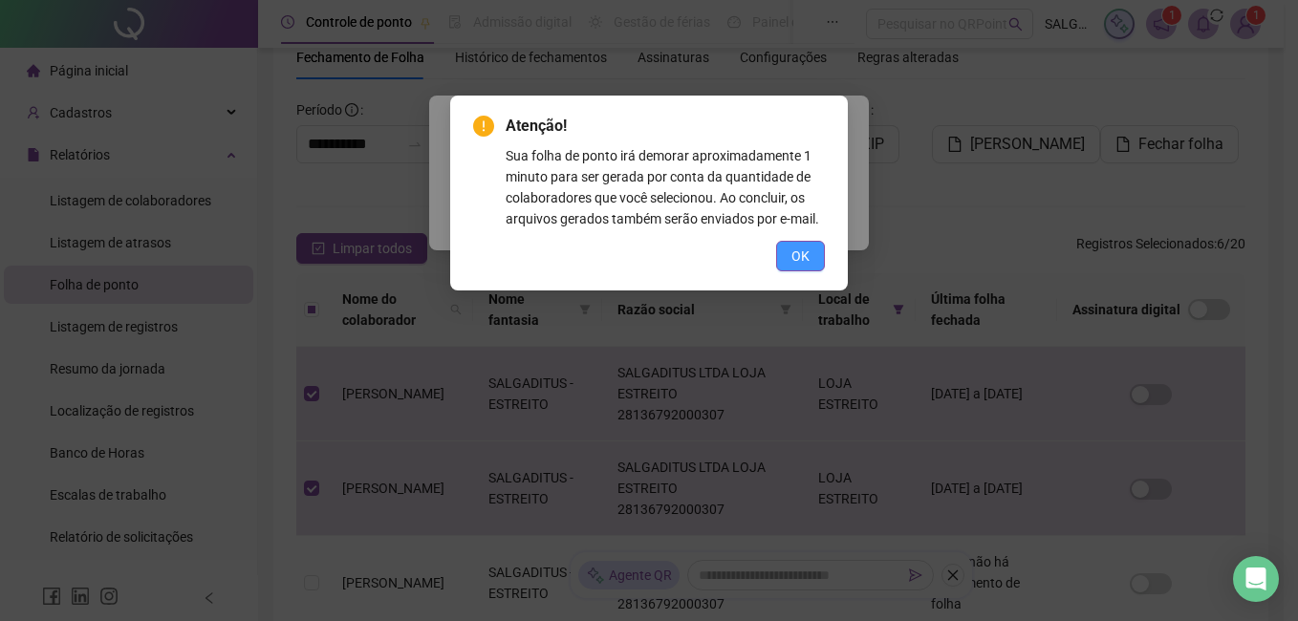
click at [814, 261] on button "OK" at bounding box center [800, 256] width 49 height 31
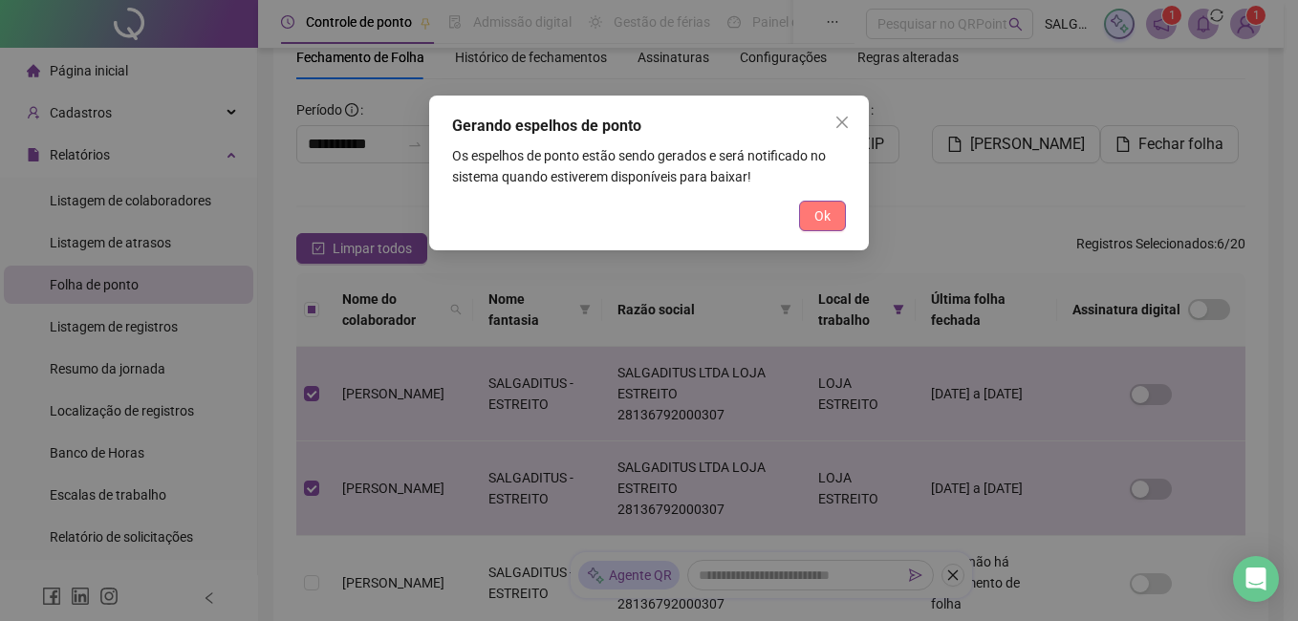
click at [827, 226] on button "Ok" at bounding box center [822, 216] width 47 height 31
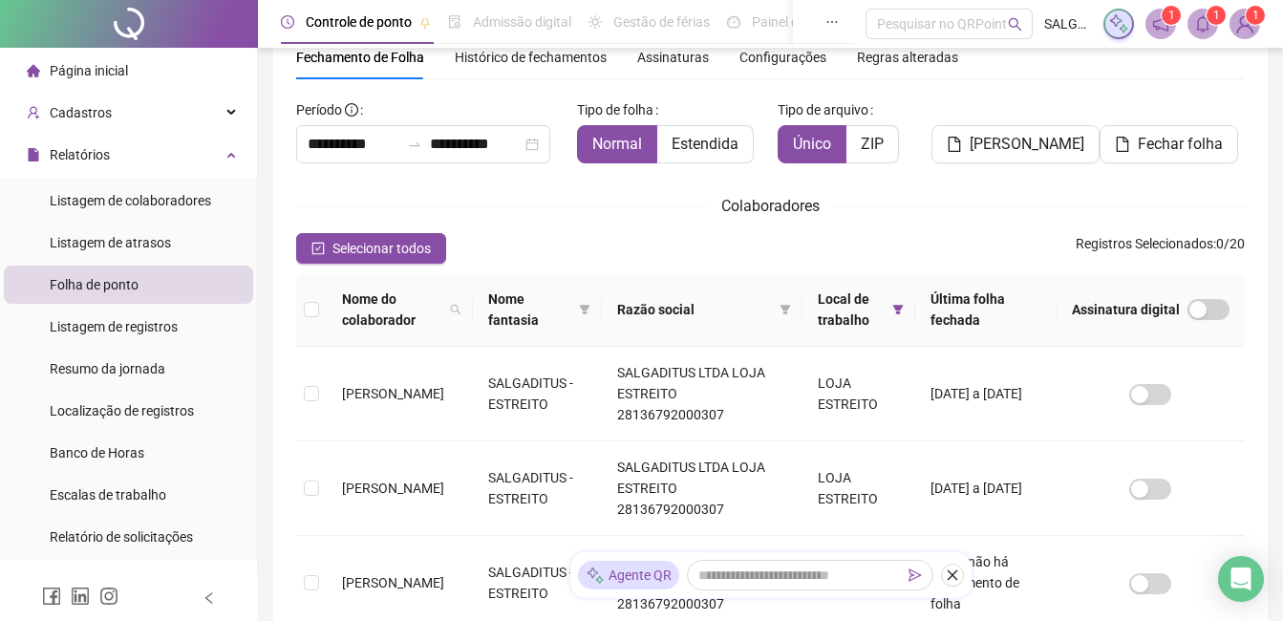
click at [1209, 20] on sup "1" at bounding box center [1216, 15] width 19 height 19
click at [375, 238] on span "Selecionar todos" at bounding box center [382, 248] width 98 height 21
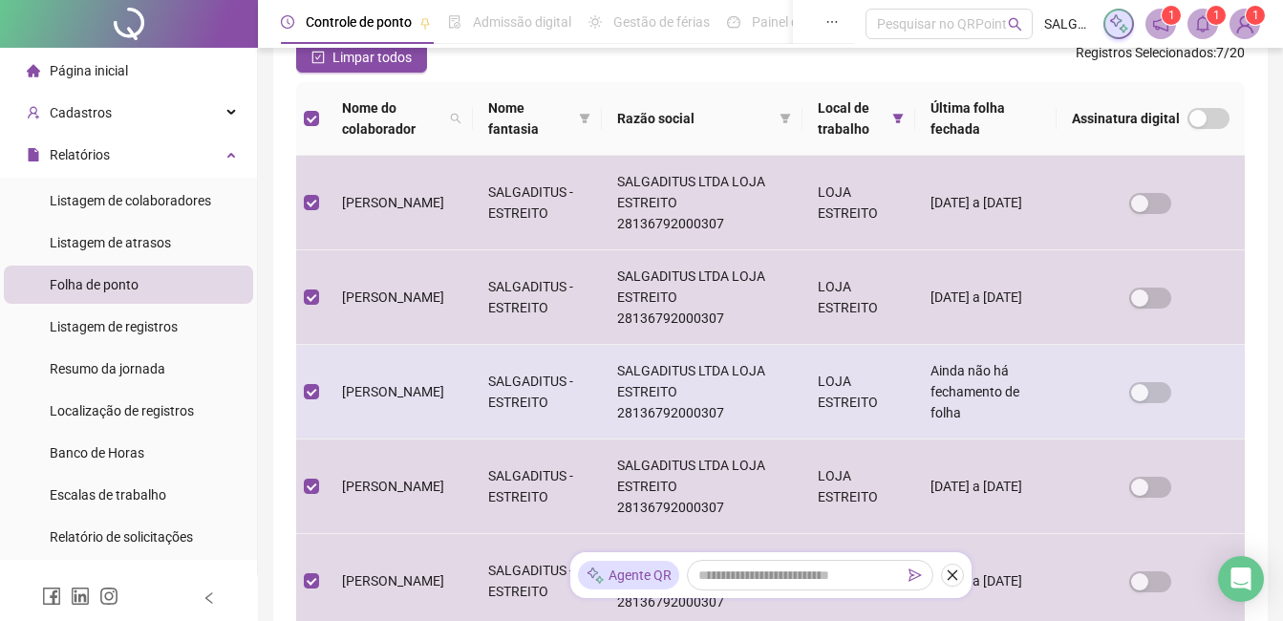
click at [411, 378] on td "[PERSON_NAME]" at bounding box center [400, 392] width 146 height 95
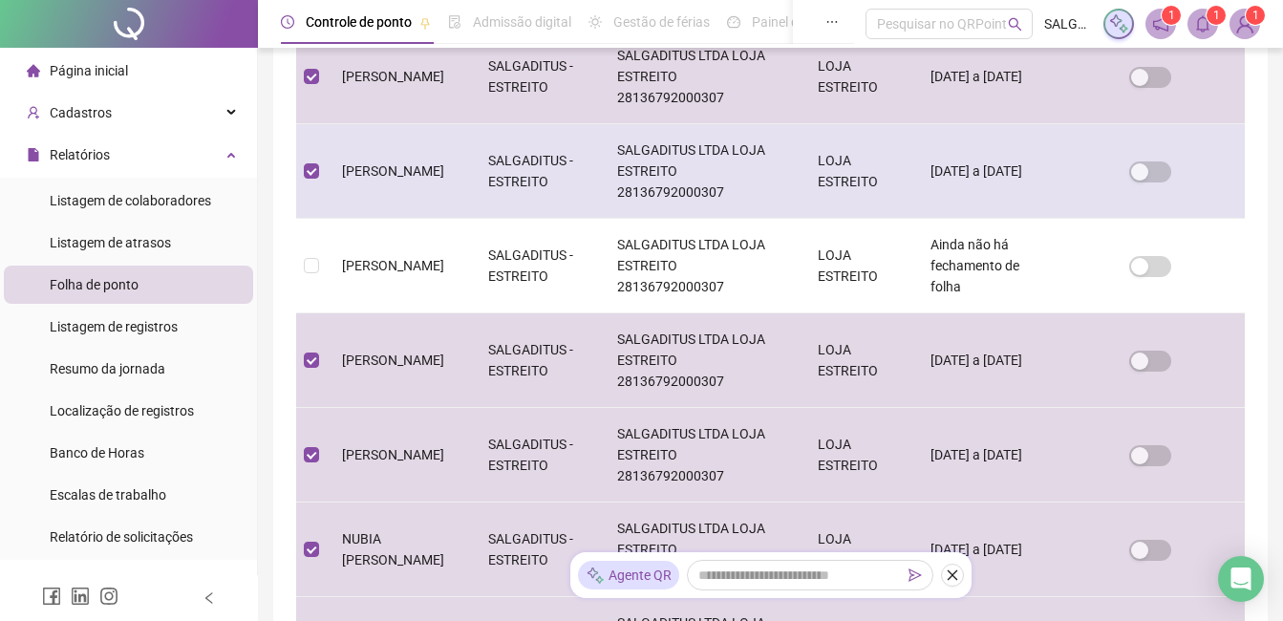
scroll to position [555, 0]
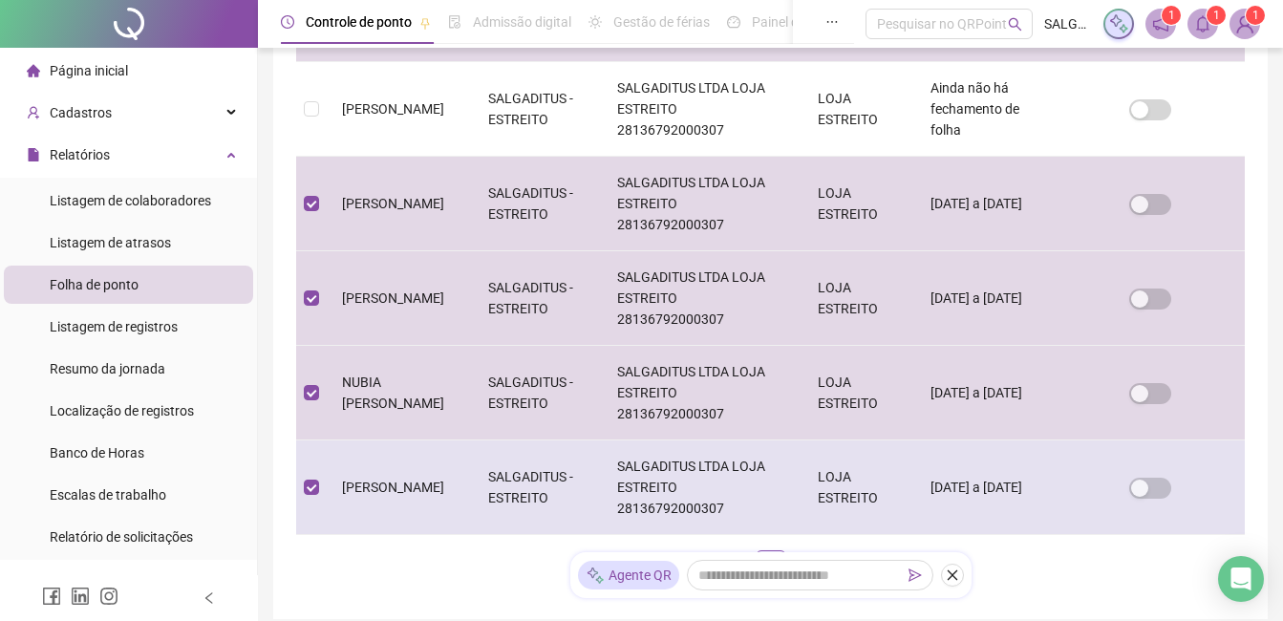
click at [941, 441] on td "01/08/2025 a 31/08/2025" at bounding box center [985, 488] width 141 height 95
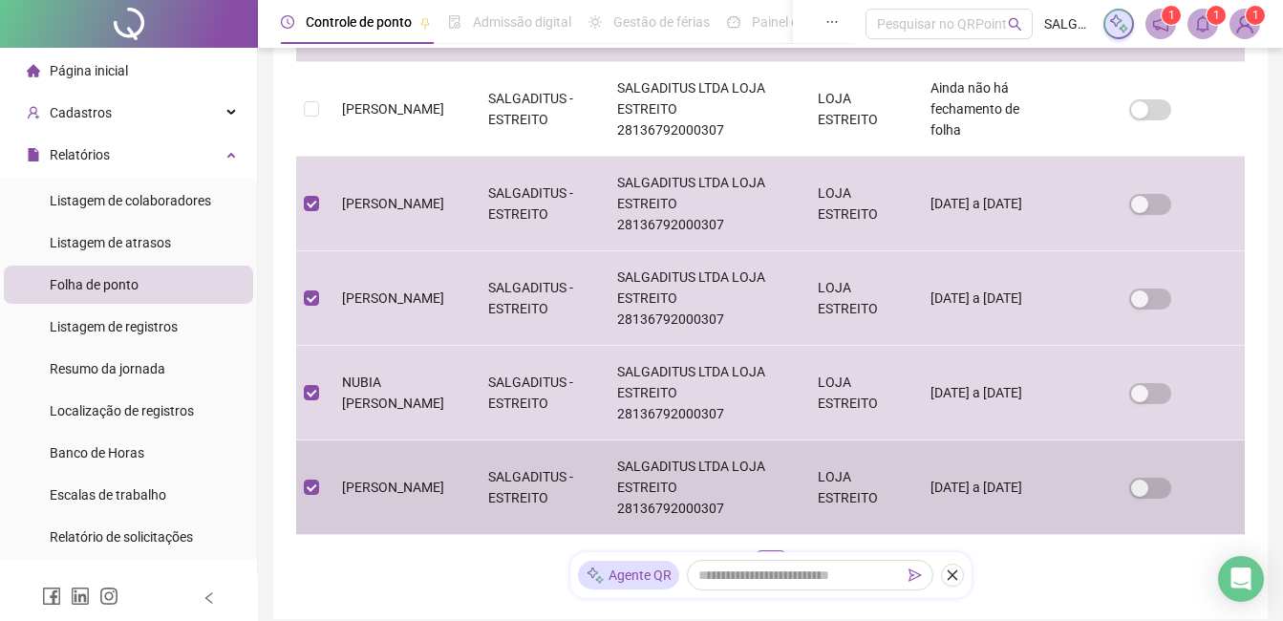
scroll to position [81, 0]
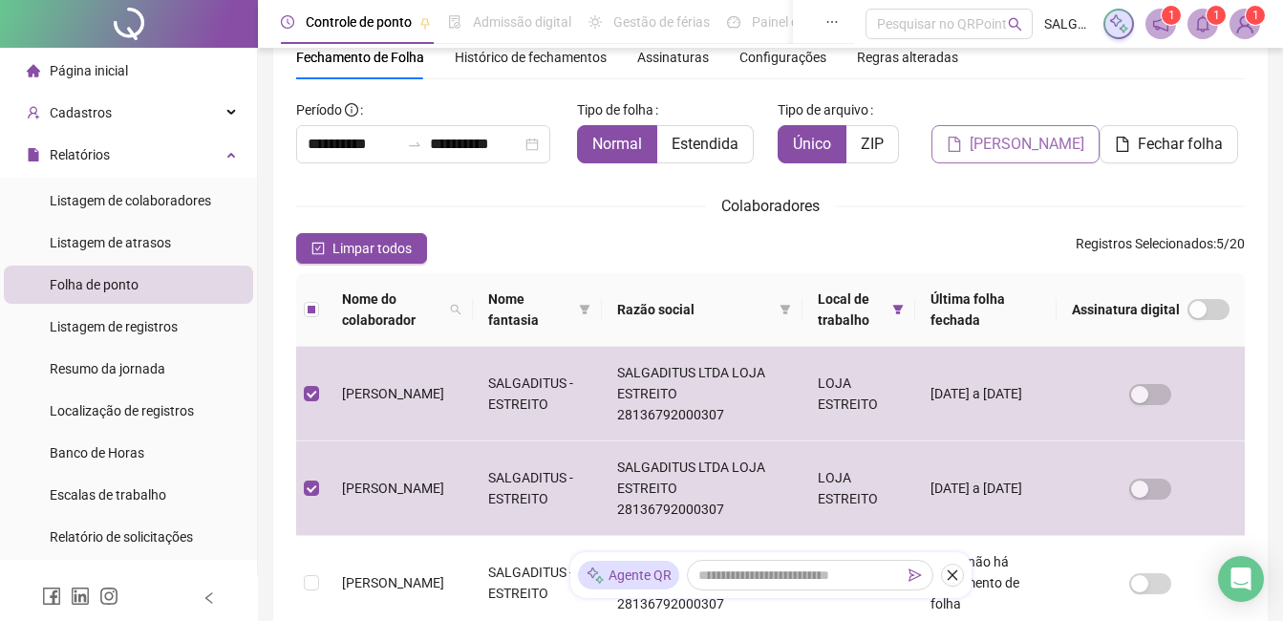
click at [1032, 138] on span "Gerar espelho" at bounding box center [1027, 144] width 115 height 23
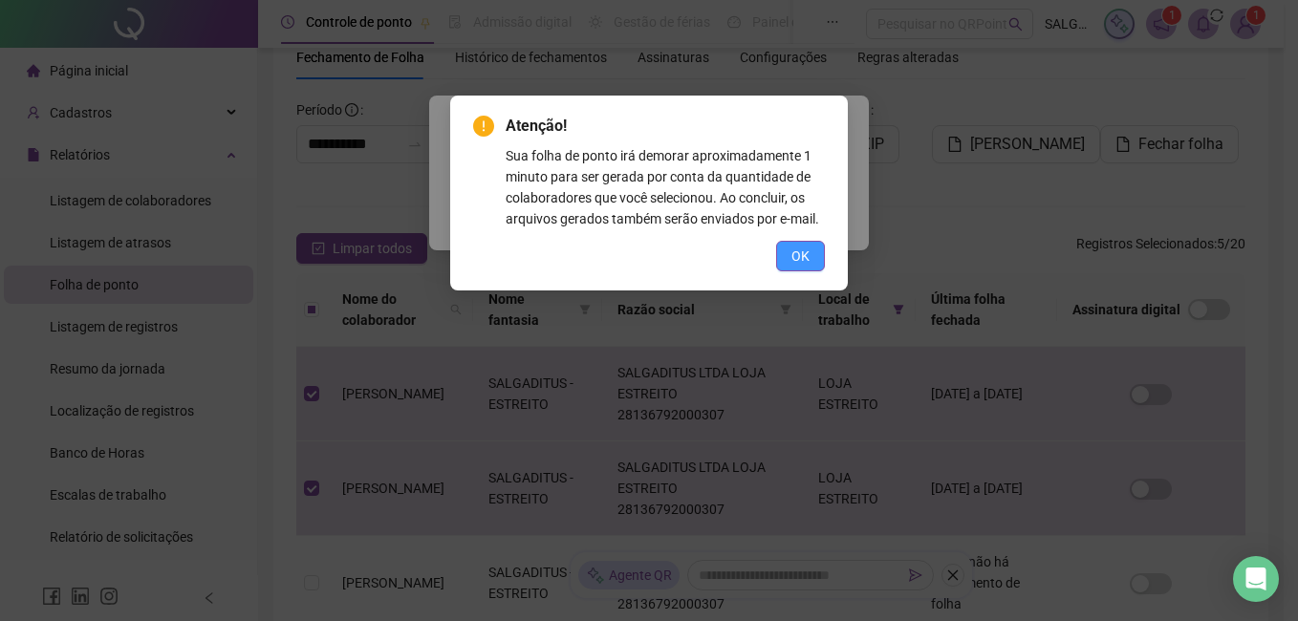
click at [788, 249] on button "OK" at bounding box center [800, 256] width 49 height 31
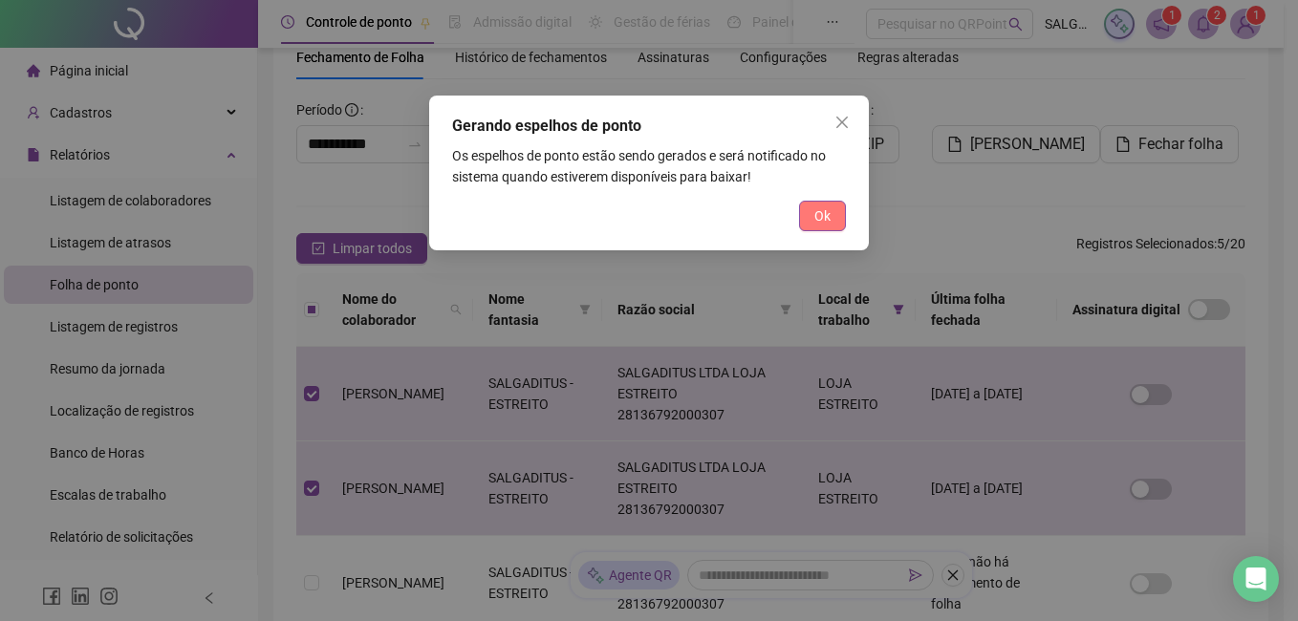
click at [815, 219] on span "Ok" at bounding box center [822, 215] width 16 height 21
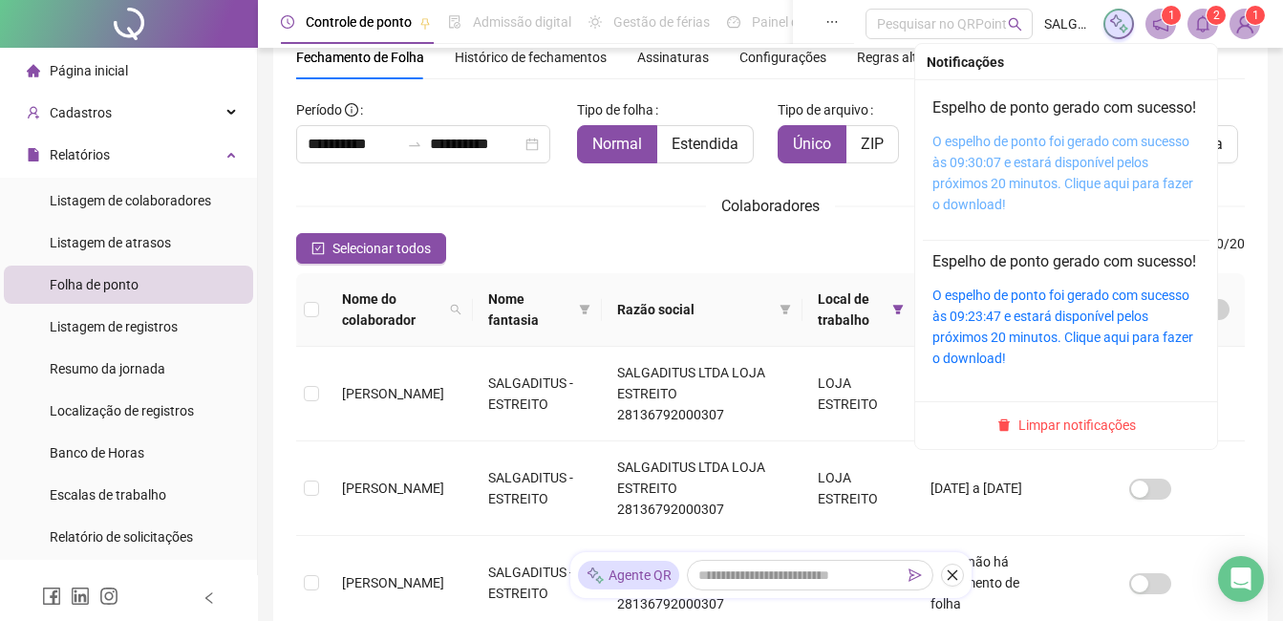
click at [1107, 162] on link "O espelho de ponto foi gerado com sucesso às 09:30:07 e estará disponível pelos…" at bounding box center [1063, 173] width 261 height 78
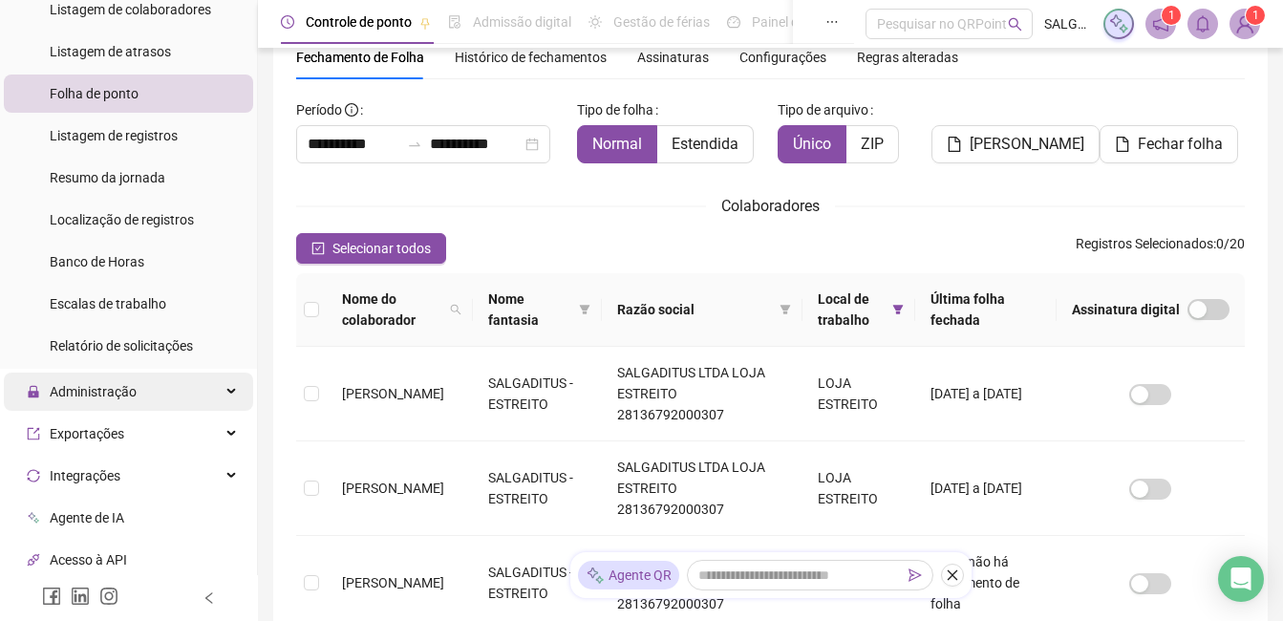
click at [157, 379] on div "Administração" at bounding box center [128, 392] width 249 height 38
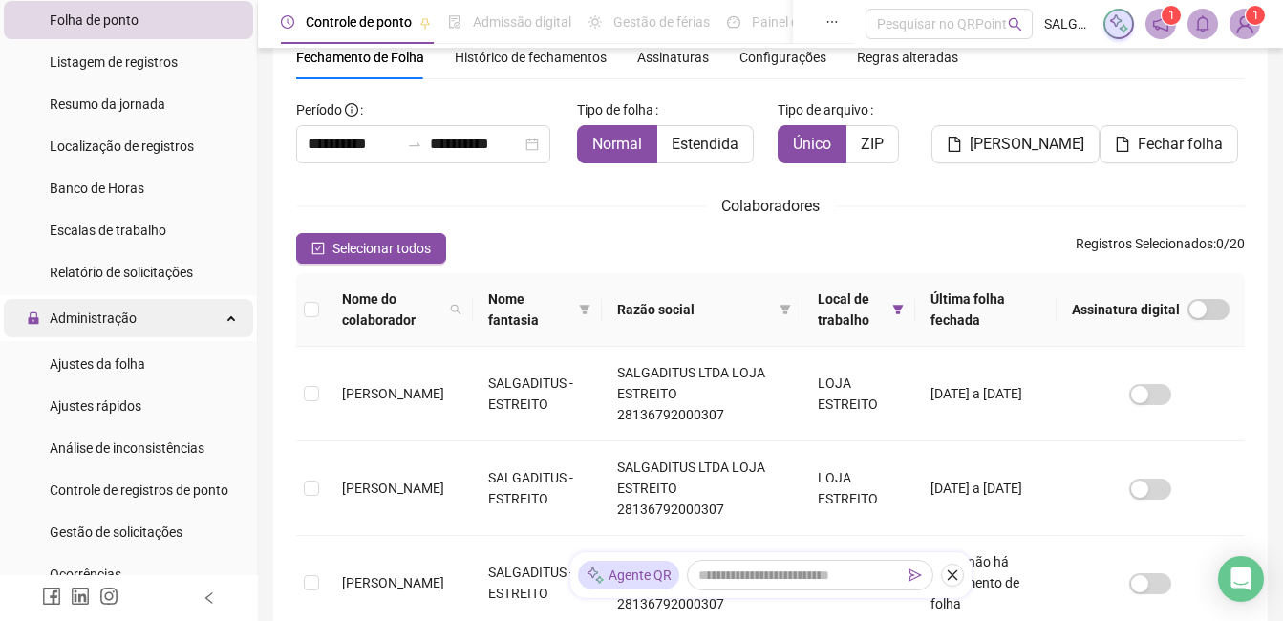
scroll to position [287, 0]
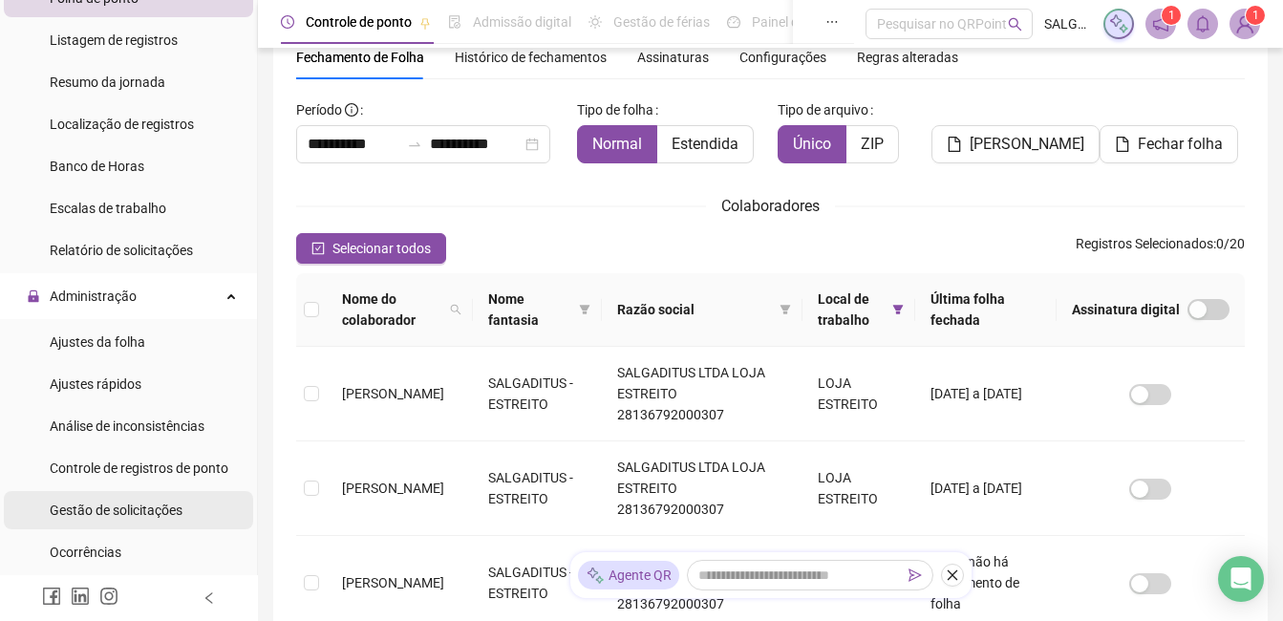
click at [146, 509] on span "Gestão de solicitações" at bounding box center [116, 510] width 133 height 15
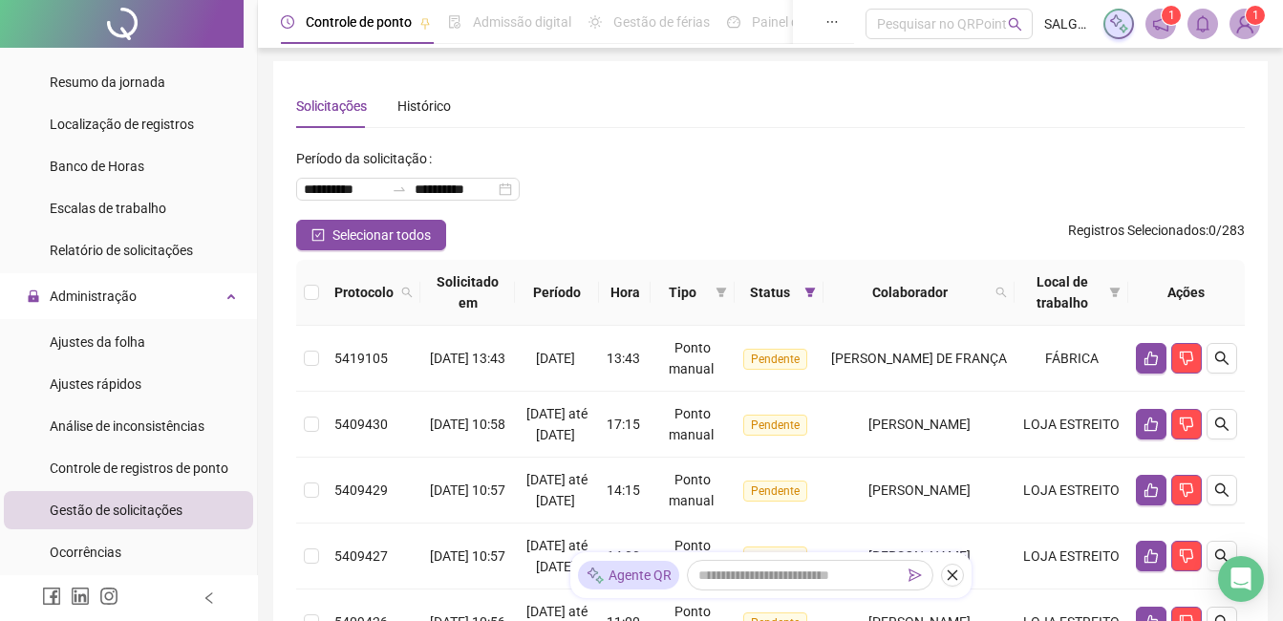
scroll to position [17, 0]
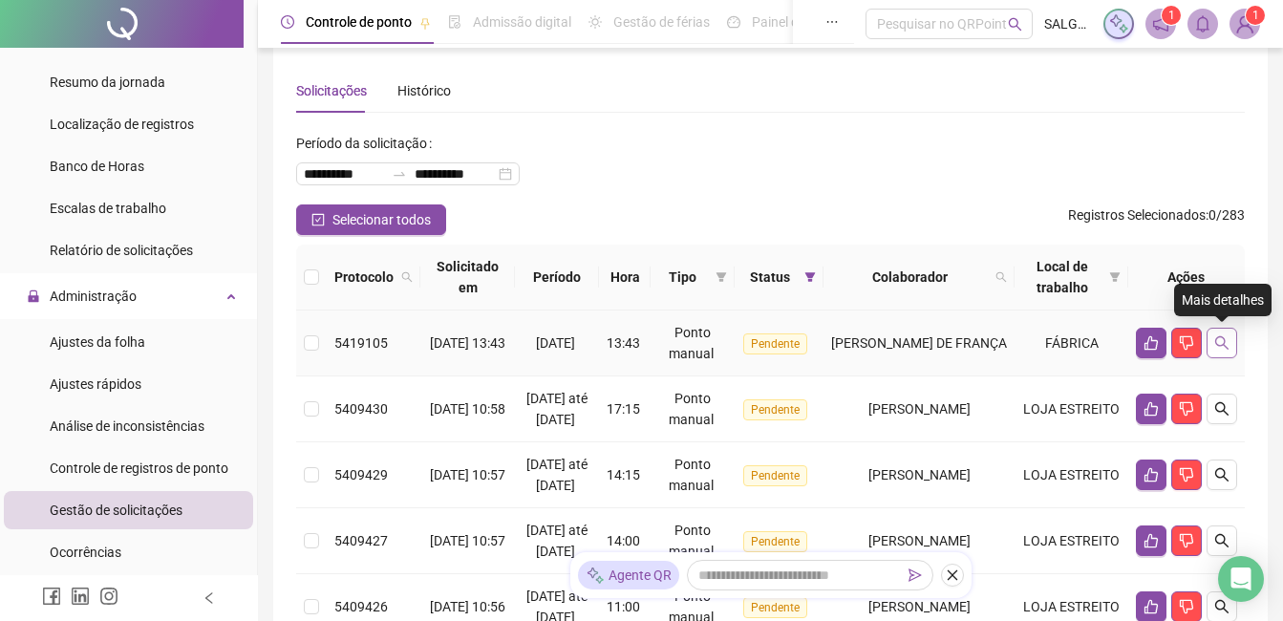
click at [1215, 335] on icon "search" at bounding box center [1222, 342] width 15 height 15
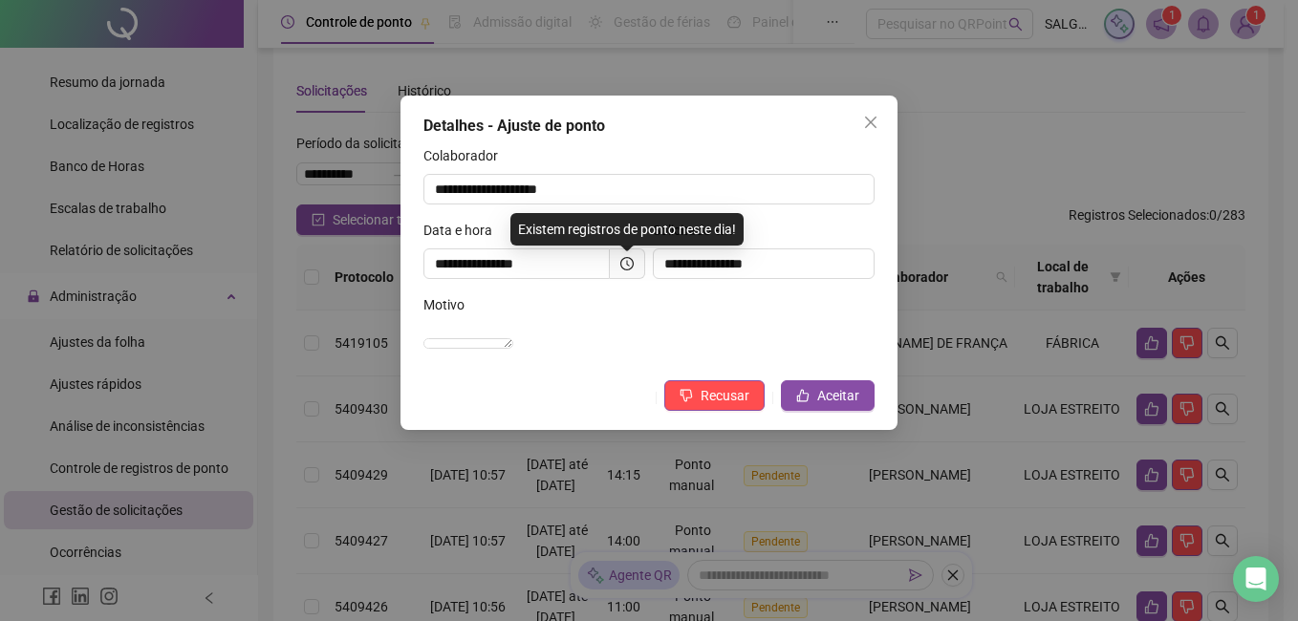
click at [616, 266] on span at bounding box center [627, 263] width 35 height 31
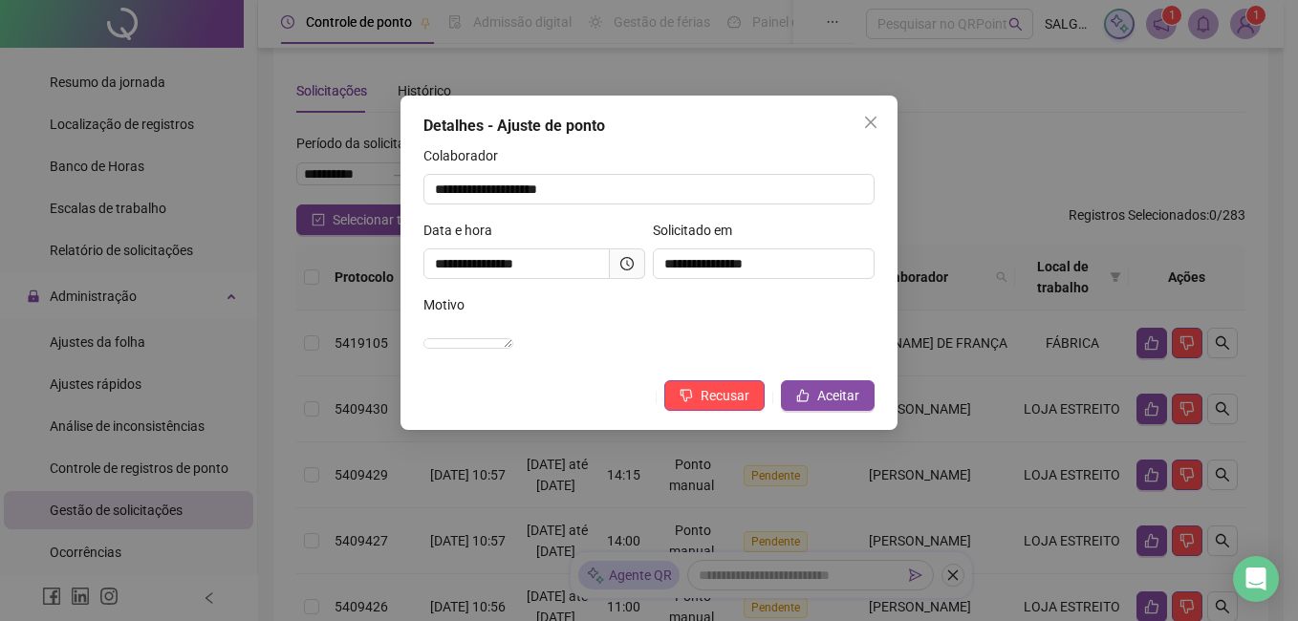
click at [621, 272] on span at bounding box center [627, 263] width 35 height 31
click at [630, 269] on icon "clock-circle" at bounding box center [626, 263] width 13 height 13
click at [852, 411] on button "Aceitar" at bounding box center [828, 395] width 94 height 31
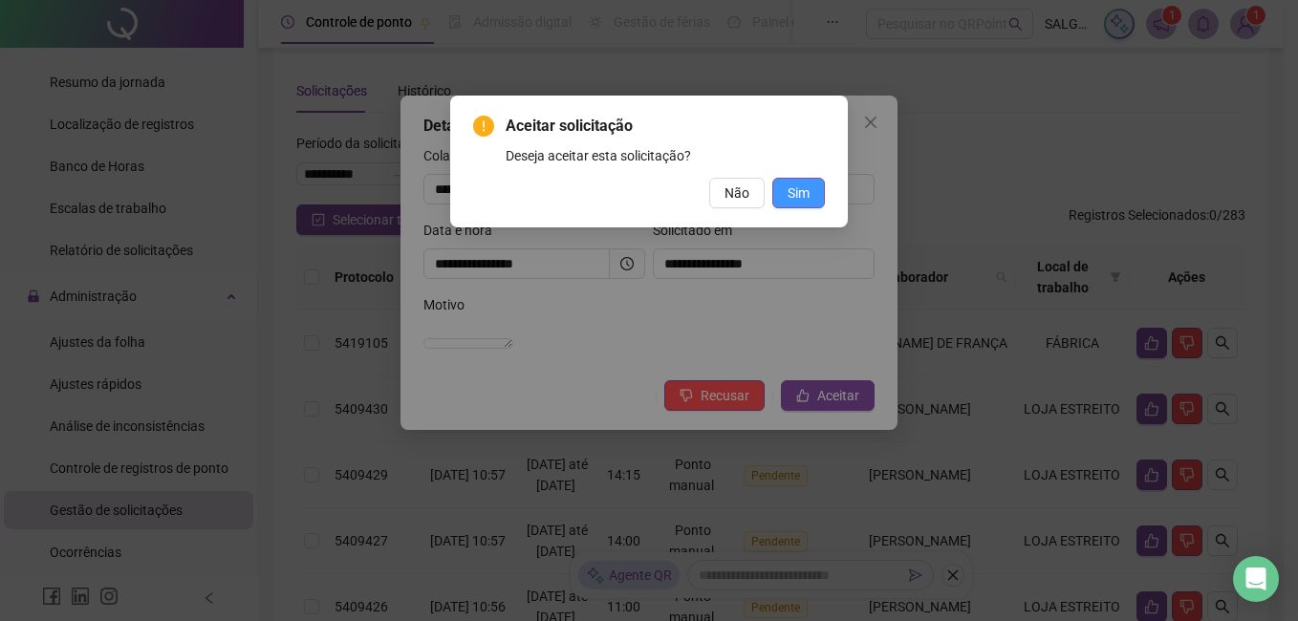
click at [813, 188] on button "Sim" at bounding box center [798, 193] width 53 height 31
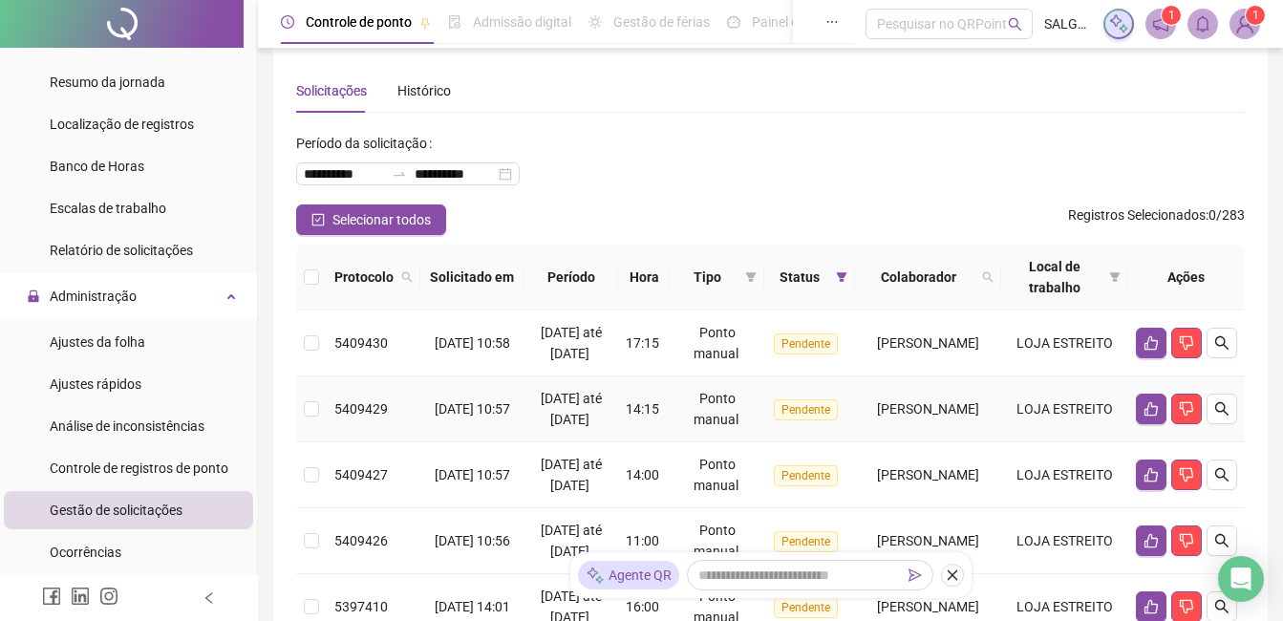
click at [534, 442] on td "[DATE] até [DATE]" at bounding box center [571, 409] width 95 height 66
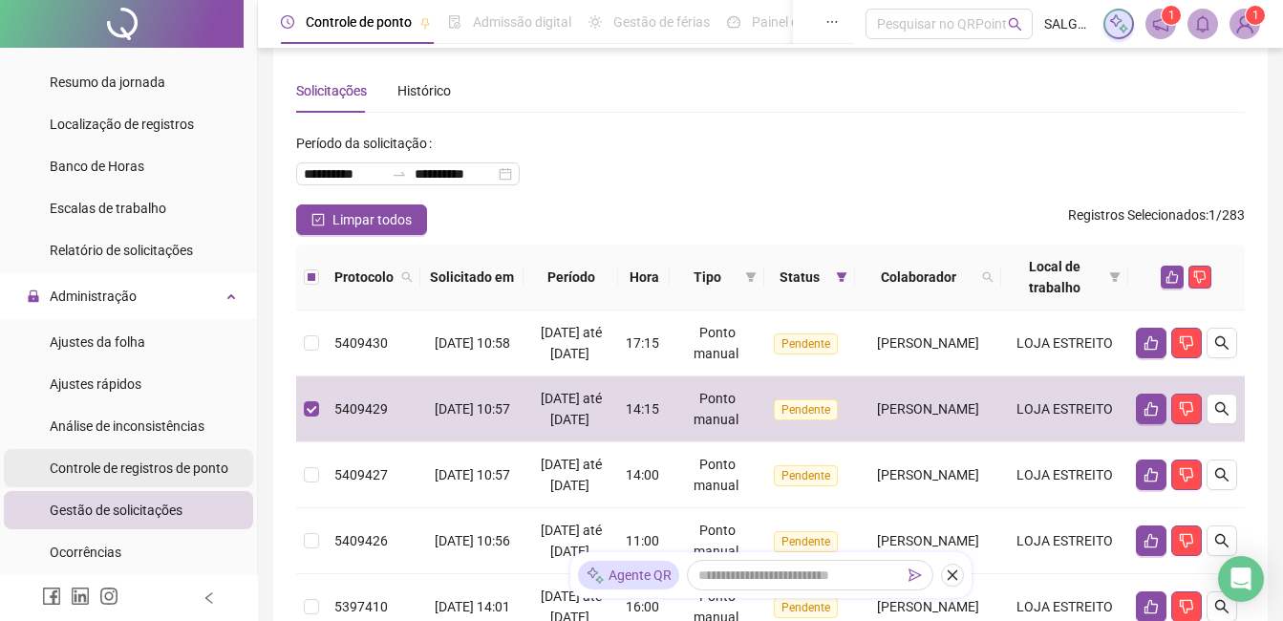
click at [97, 468] on span "Controle de registros de ponto" at bounding box center [139, 468] width 179 height 15
